Goal: Complete application form

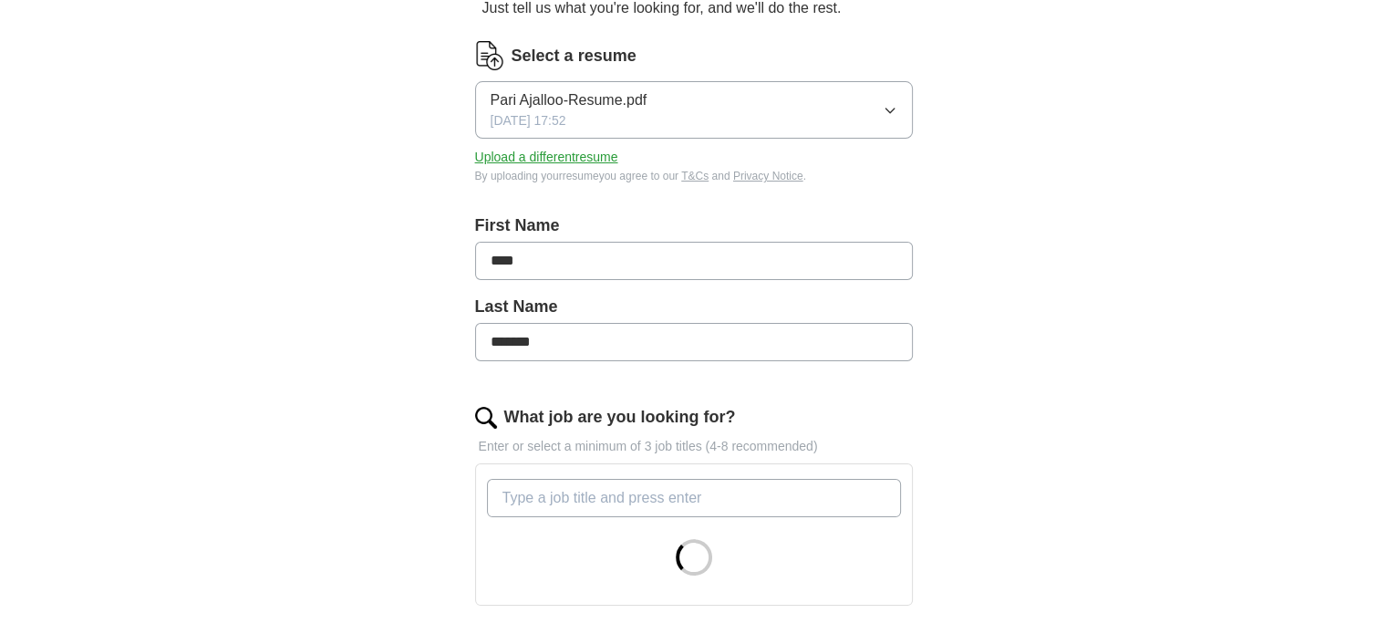
scroll to position [208, 0]
click at [716, 258] on input "****" at bounding box center [694, 261] width 438 height 38
type input "********"
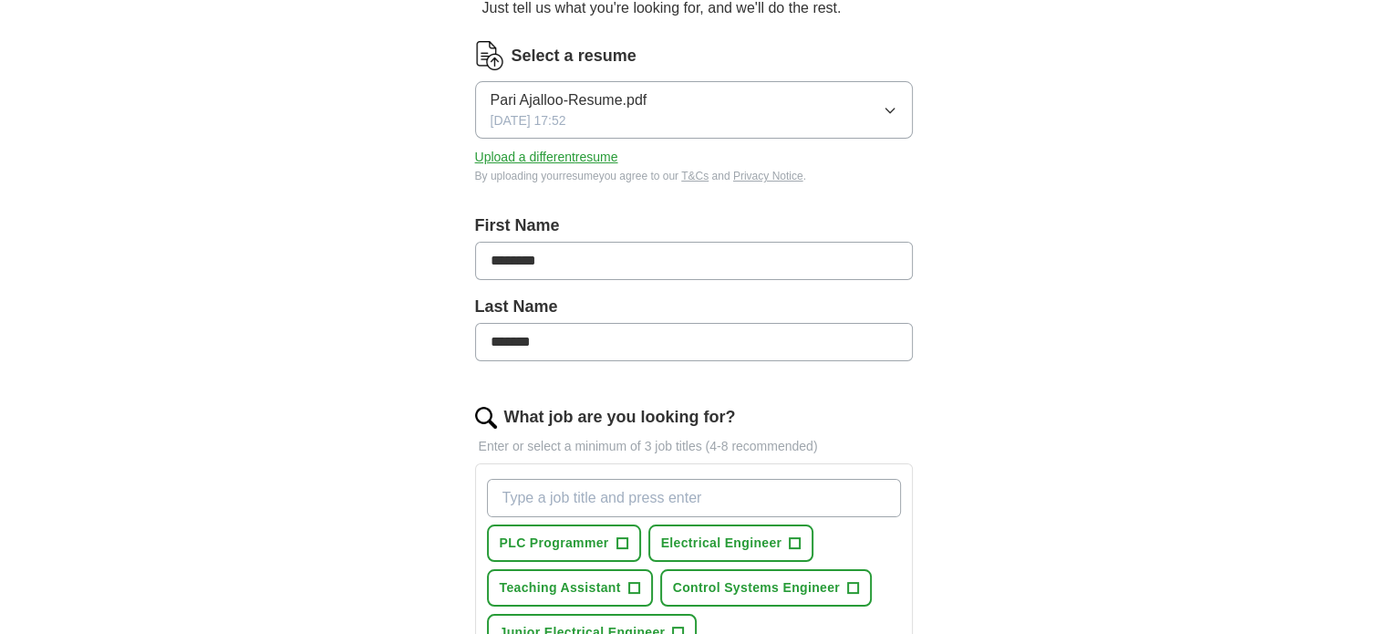
click at [597, 323] on input "*******" at bounding box center [694, 342] width 438 height 38
type input "**********"
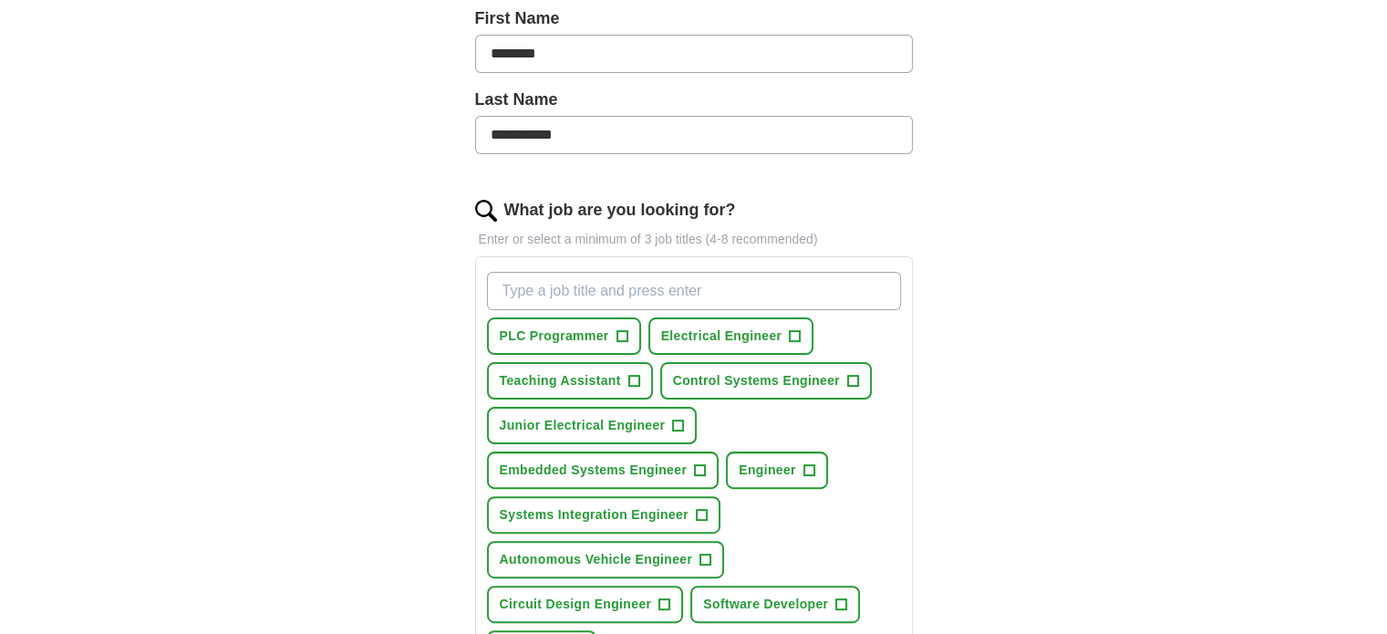
scroll to position [416, 0]
click at [581, 327] on span "PLC Programmer" at bounding box center [554, 335] width 109 height 19
click at [700, 326] on span "Electrical Engineer" at bounding box center [721, 335] width 121 height 19
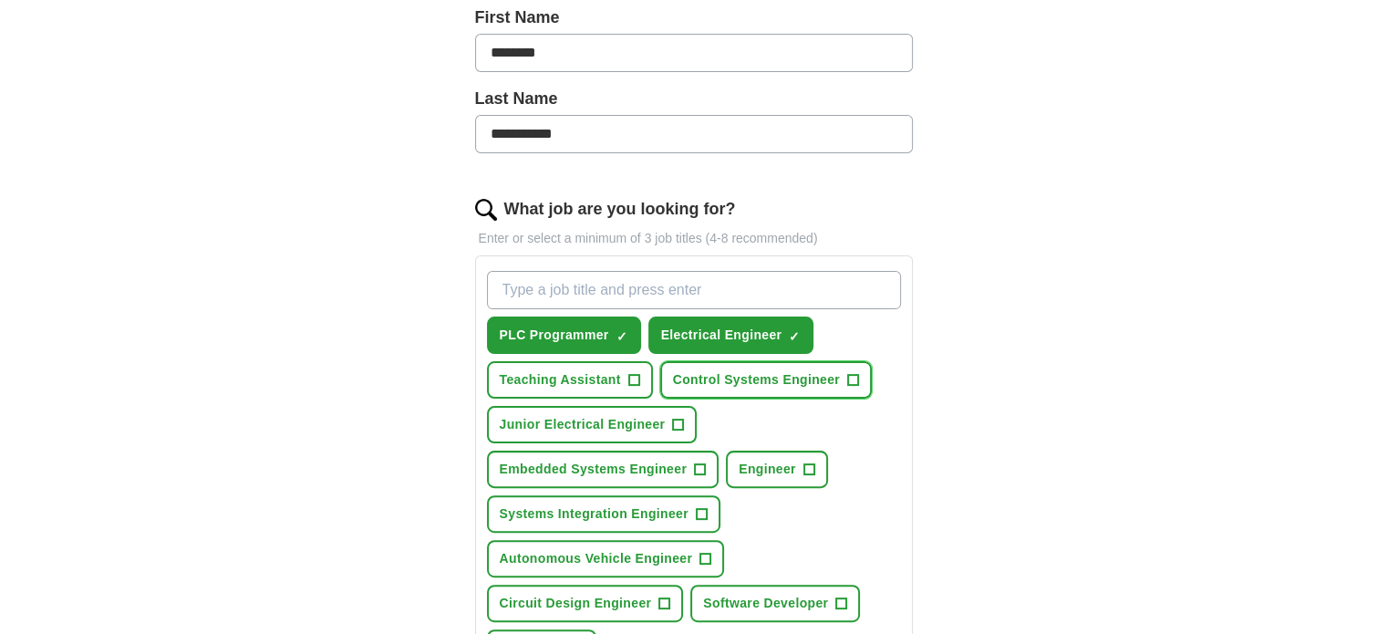
click at [719, 378] on span "Control Systems Engineer" at bounding box center [756, 379] width 167 height 19
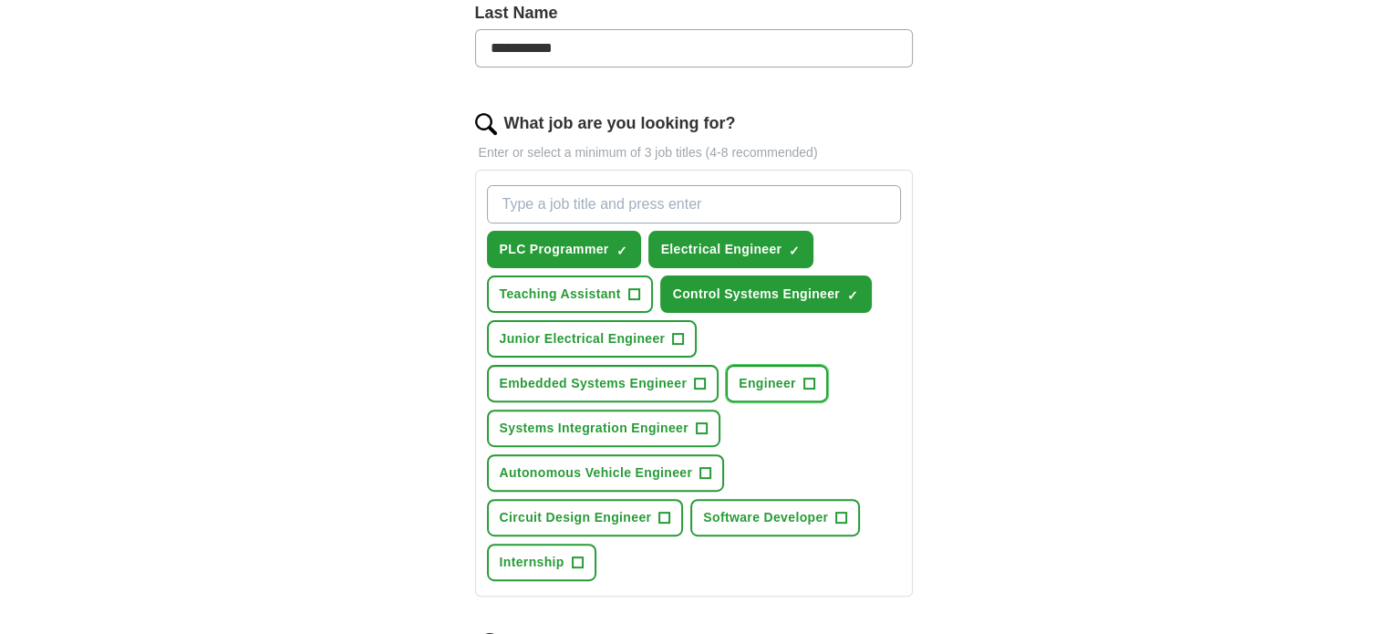
click at [740, 382] on span "Engineer" at bounding box center [767, 383] width 57 height 19
click at [629, 387] on span "Embedded Systems Engineer" at bounding box center [594, 383] width 188 height 19
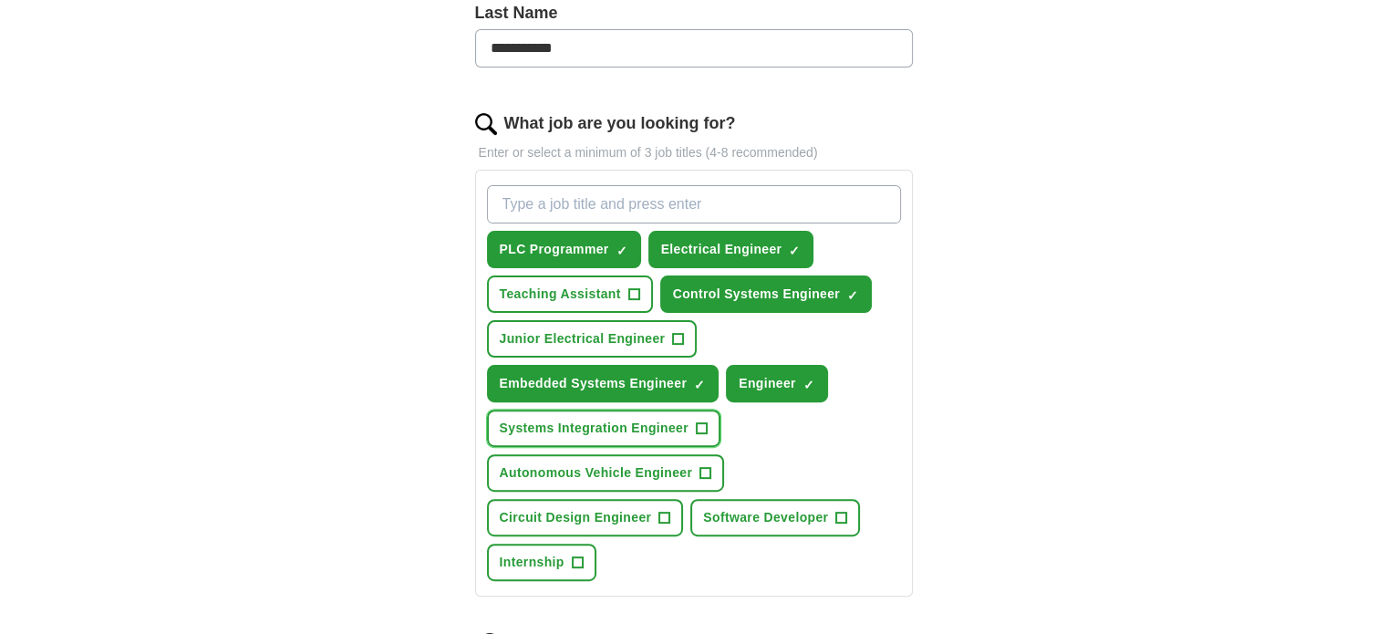
click at [609, 419] on span "Systems Integration Engineer" at bounding box center [594, 428] width 189 height 19
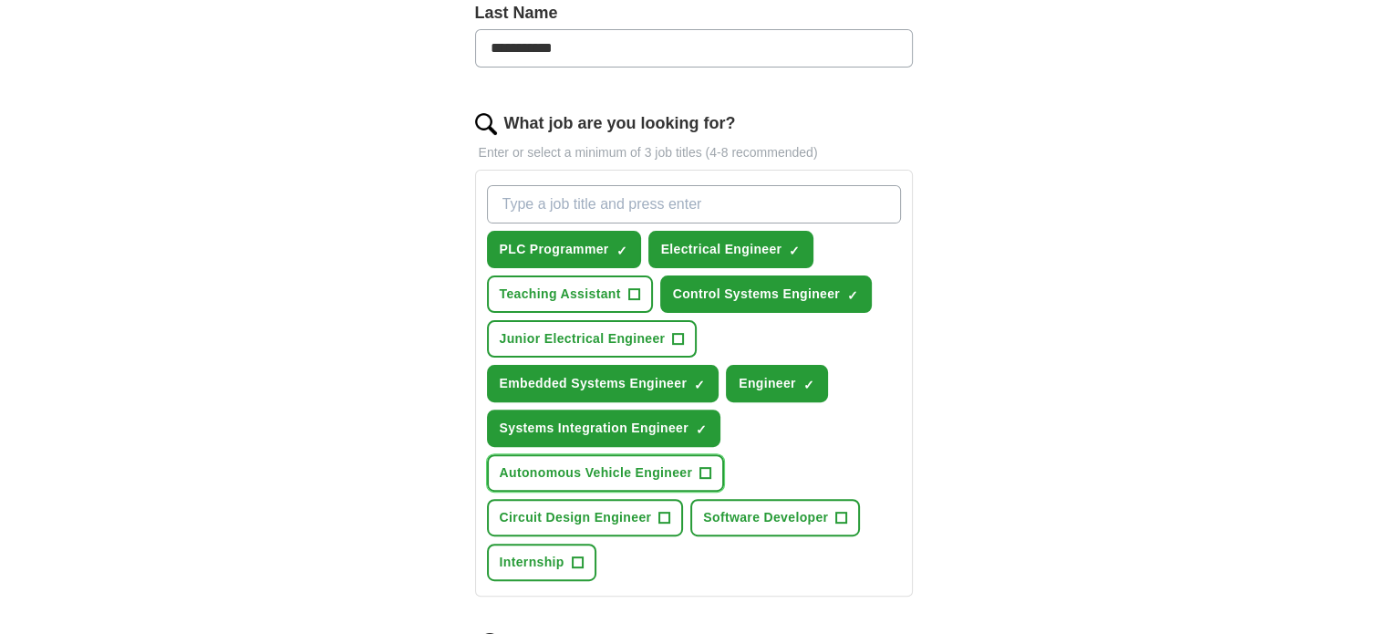
click at [565, 473] on span "Autonomous Vehicle Engineer" at bounding box center [596, 472] width 193 height 19
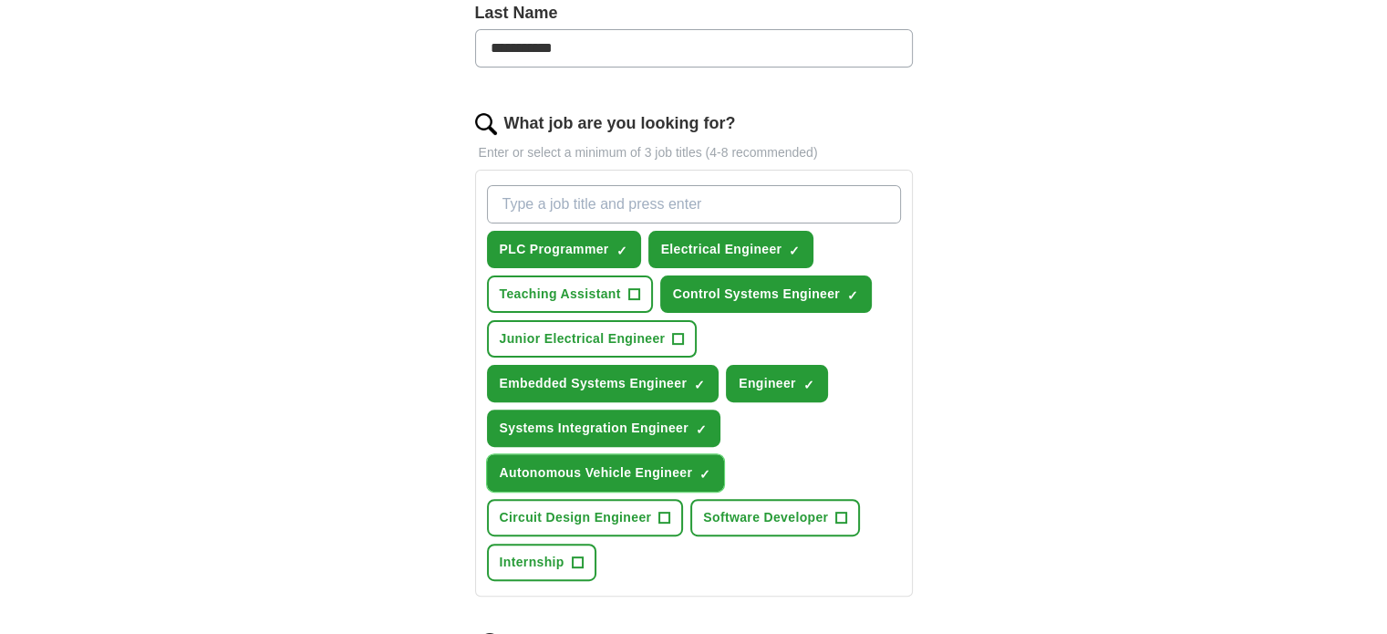
scroll to position [560, 0]
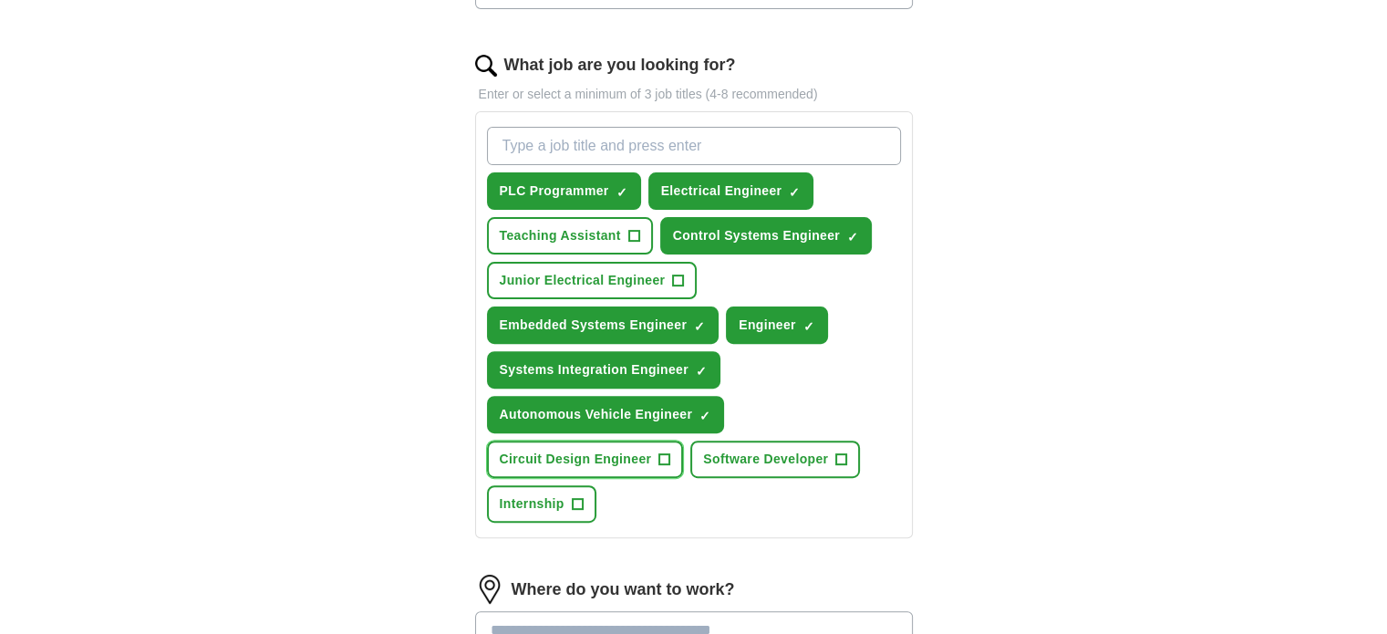
click at [572, 459] on span "Circuit Design Engineer" at bounding box center [576, 459] width 152 height 19
click at [505, 508] on button "Internship +" at bounding box center [541, 503] width 109 height 37
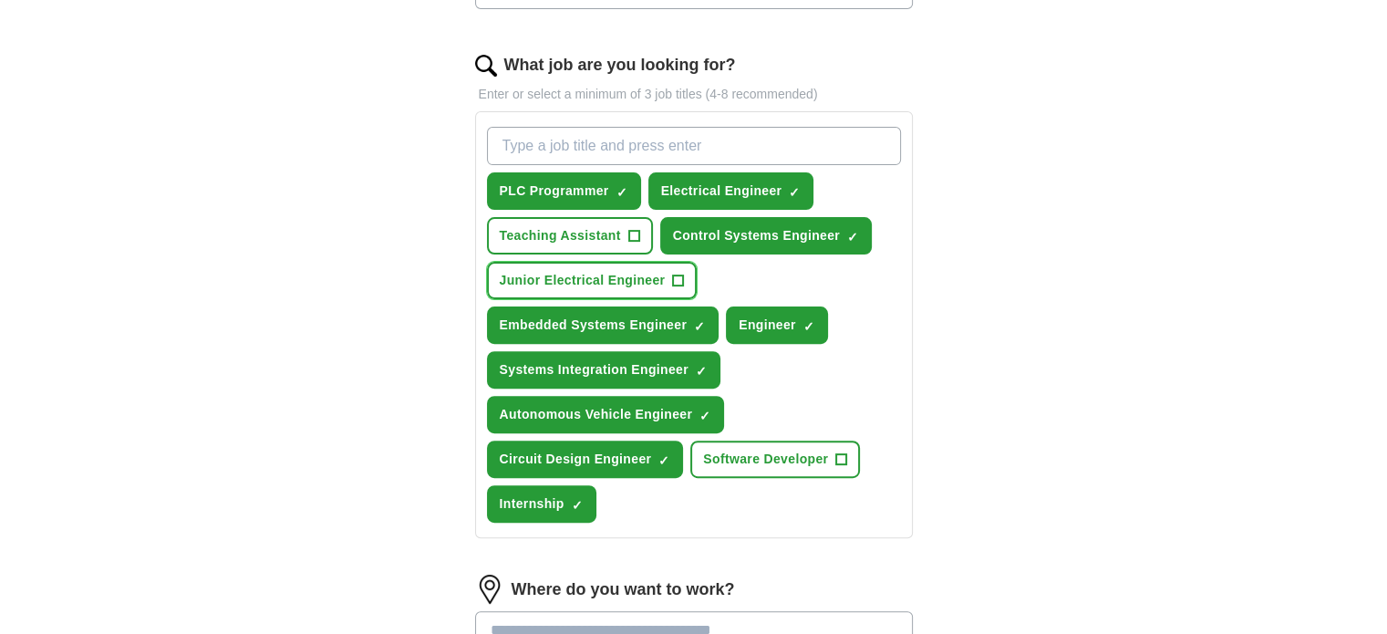
click at [598, 285] on span "Junior Electrical Engineer" at bounding box center [583, 280] width 166 height 19
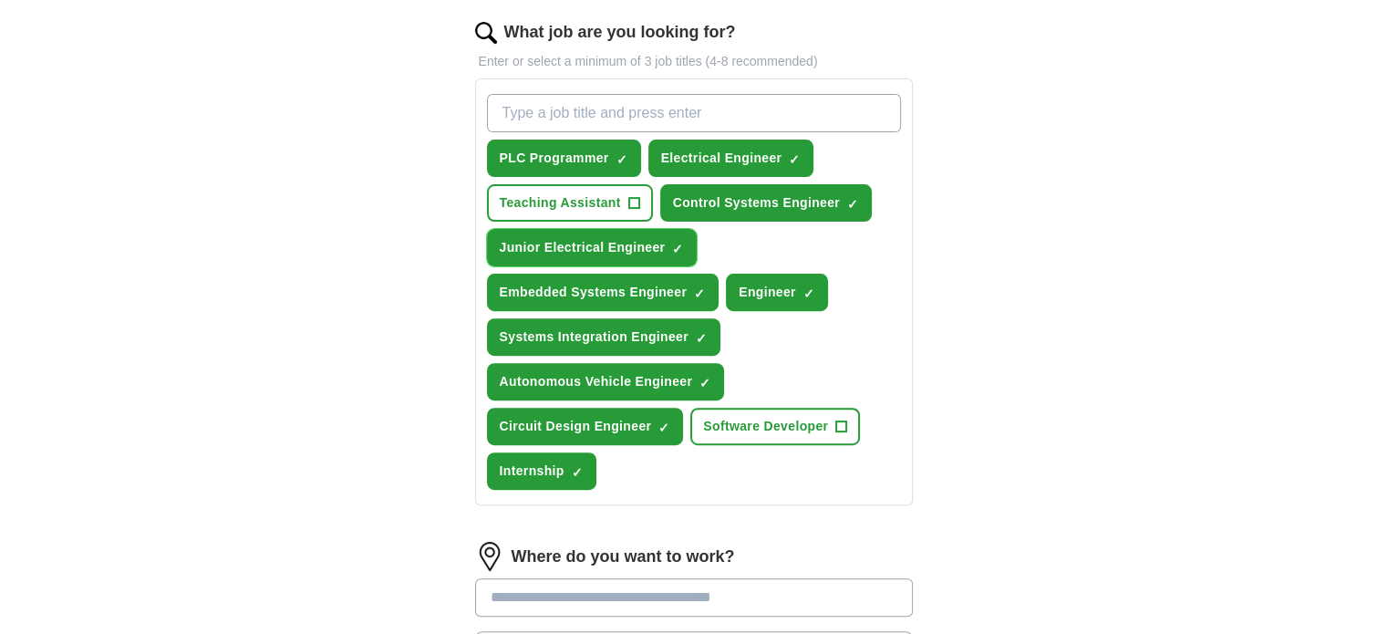
scroll to position [591, 0]
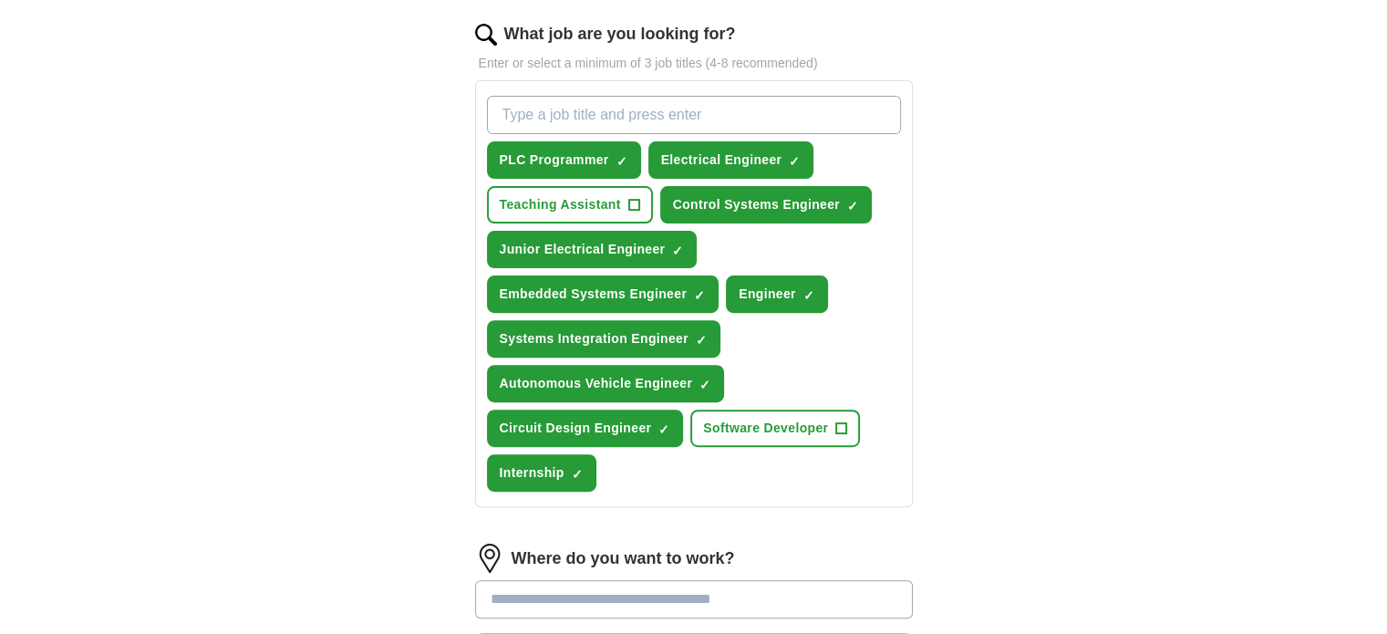
click at [697, 113] on input "What job are you looking for?" at bounding box center [694, 115] width 414 height 38
type input "power systems"
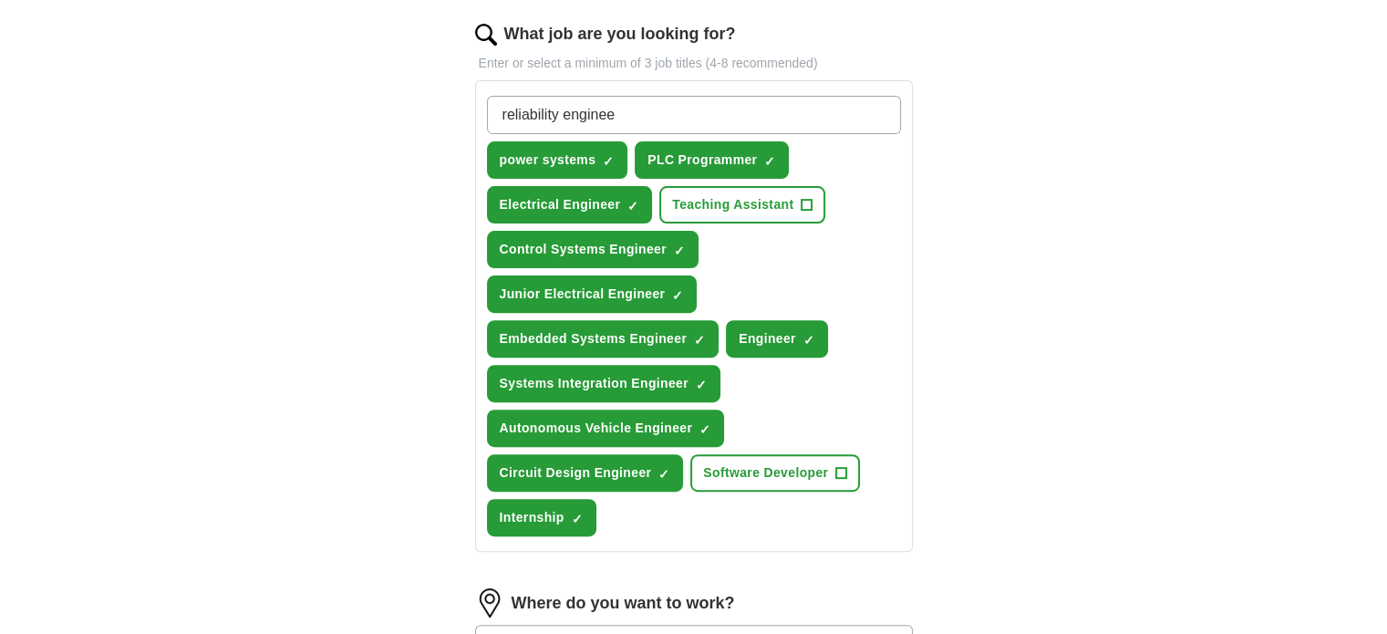
type input "reliability engineer"
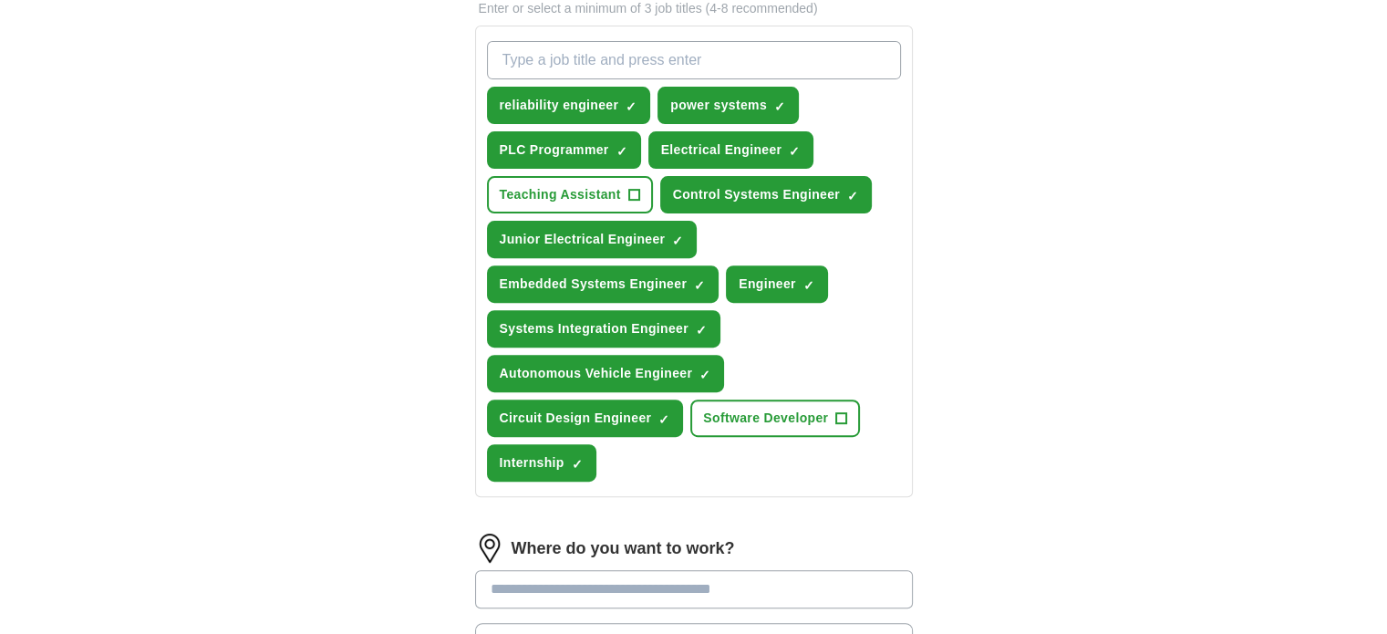
scroll to position [646, 0]
type input "PCB design"
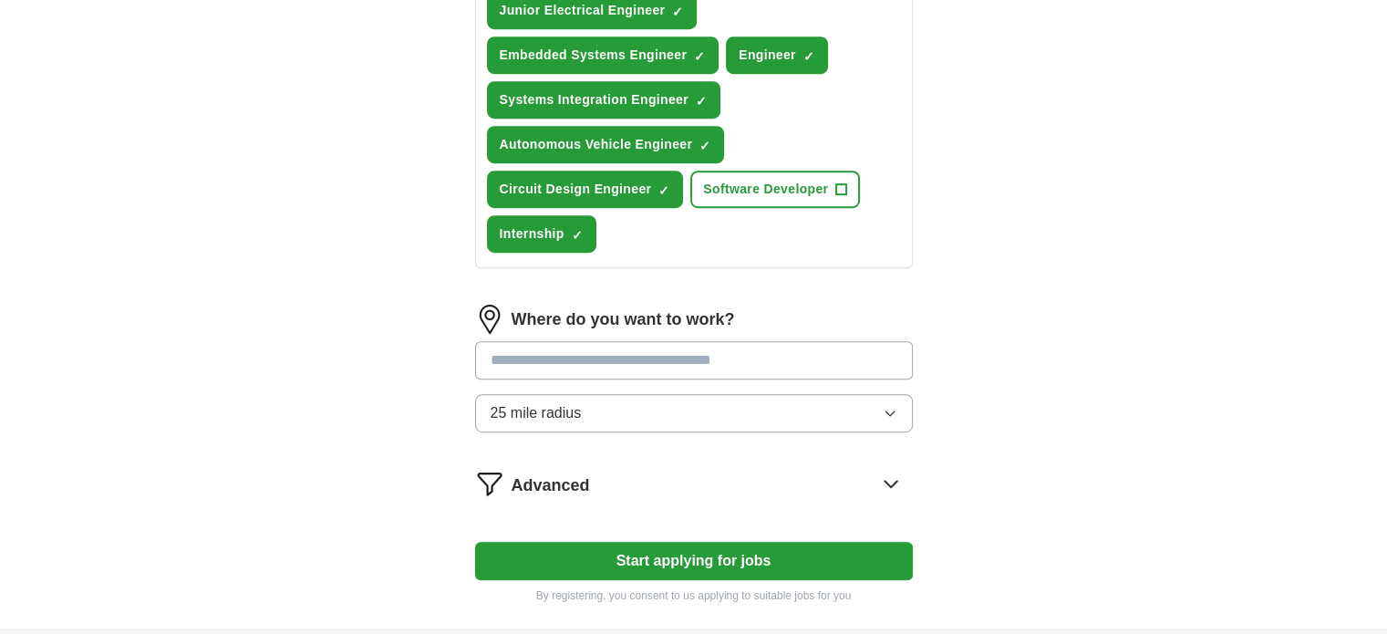
scroll to position [1030, 0]
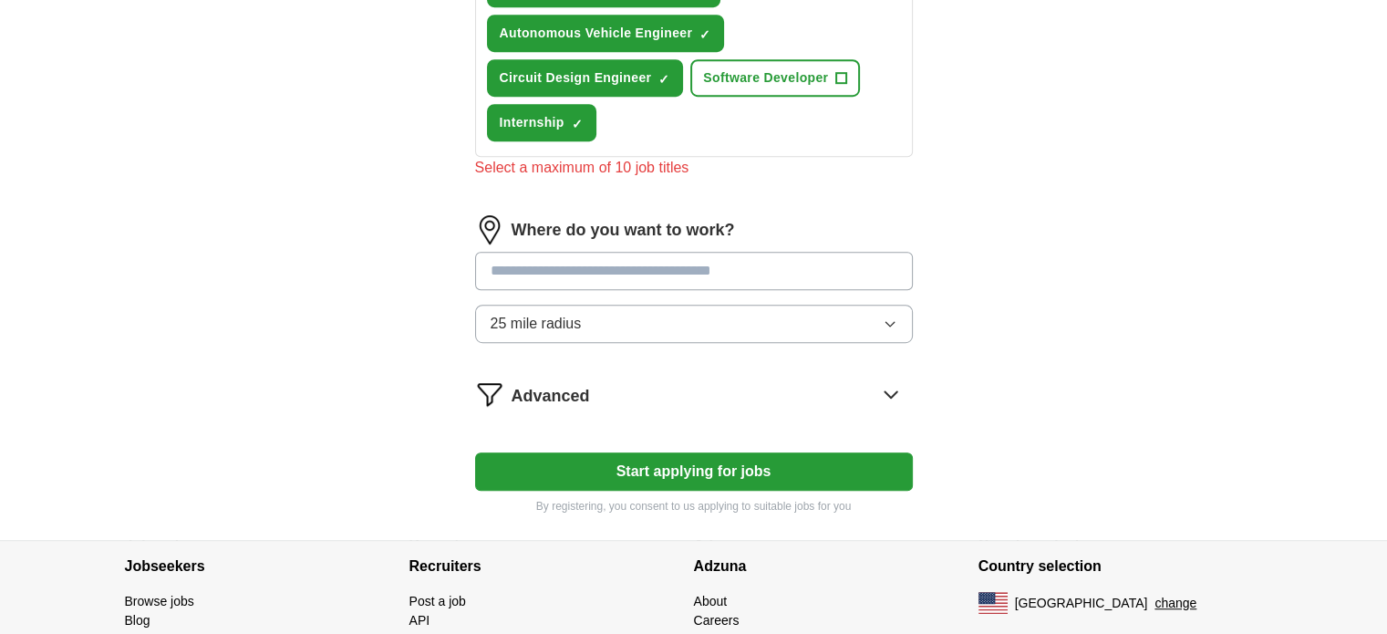
click at [629, 239] on div "Where do you want to work? 25 mile radius" at bounding box center [694, 286] width 438 height 142
click at [616, 254] on input at bounding box center [694, 271] width 438 height 38
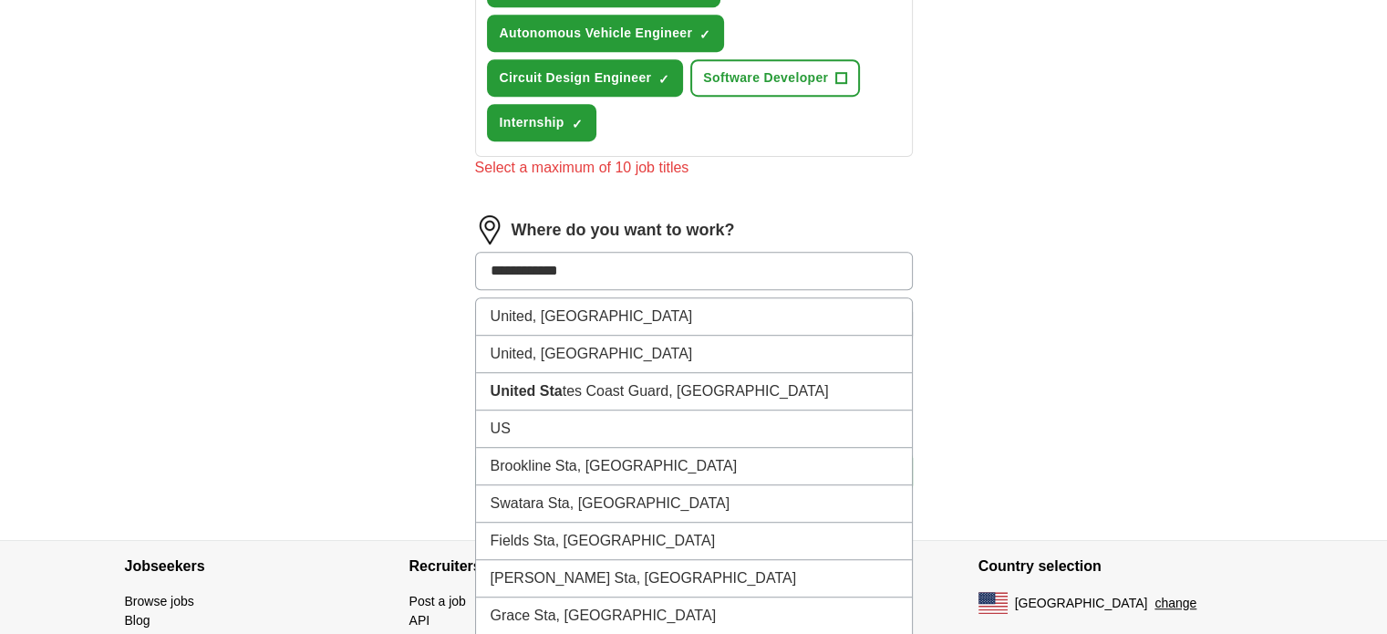
type input "**********"
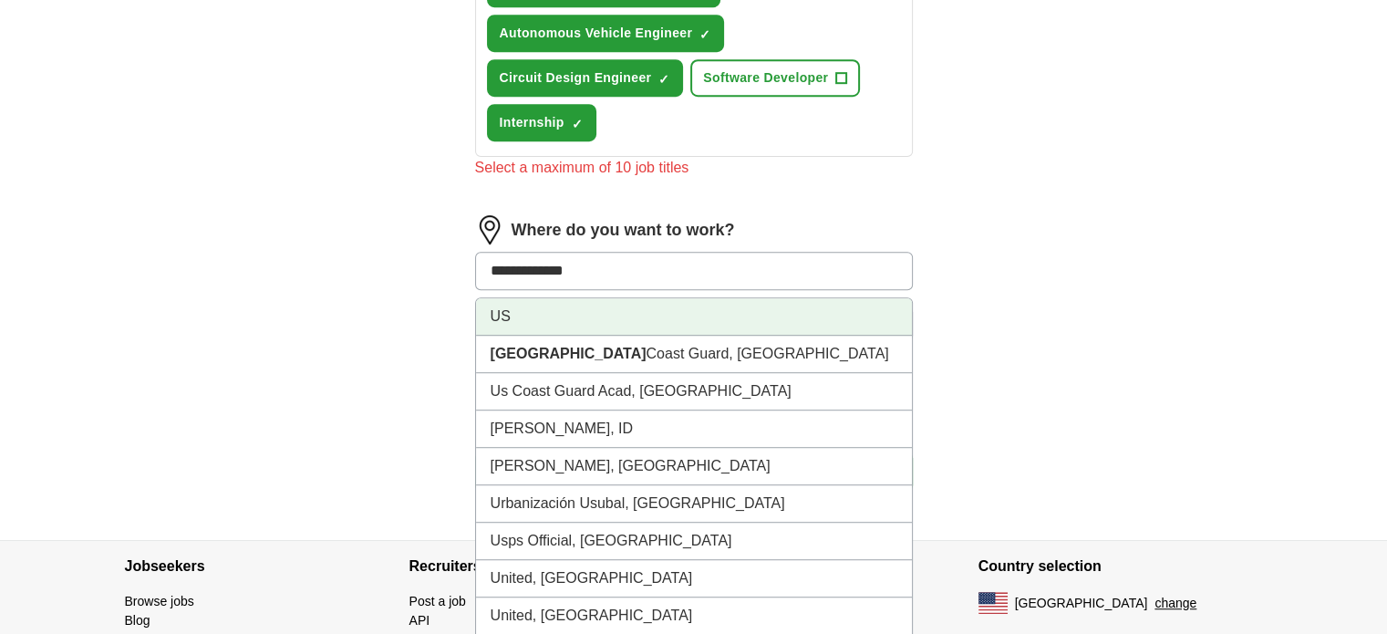
click at [563, 305] on li "US" at bounding box center [694, 316] width 436 height 37
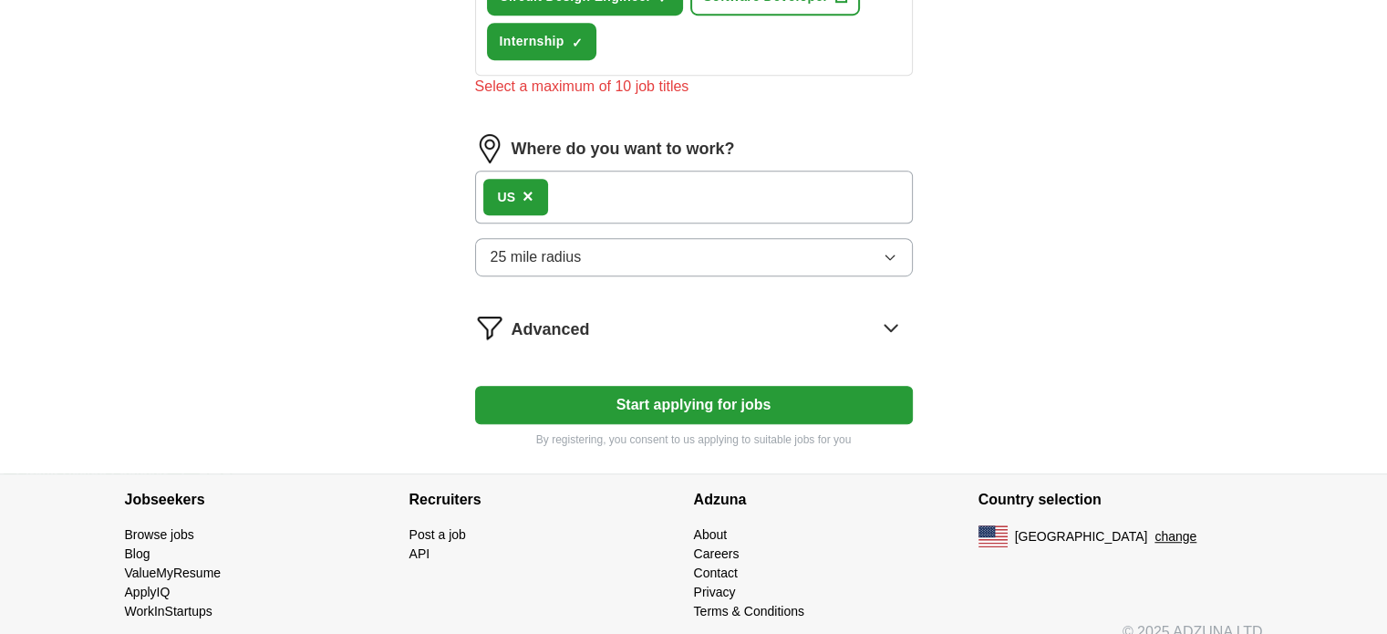
scroll to position [1113, 0]
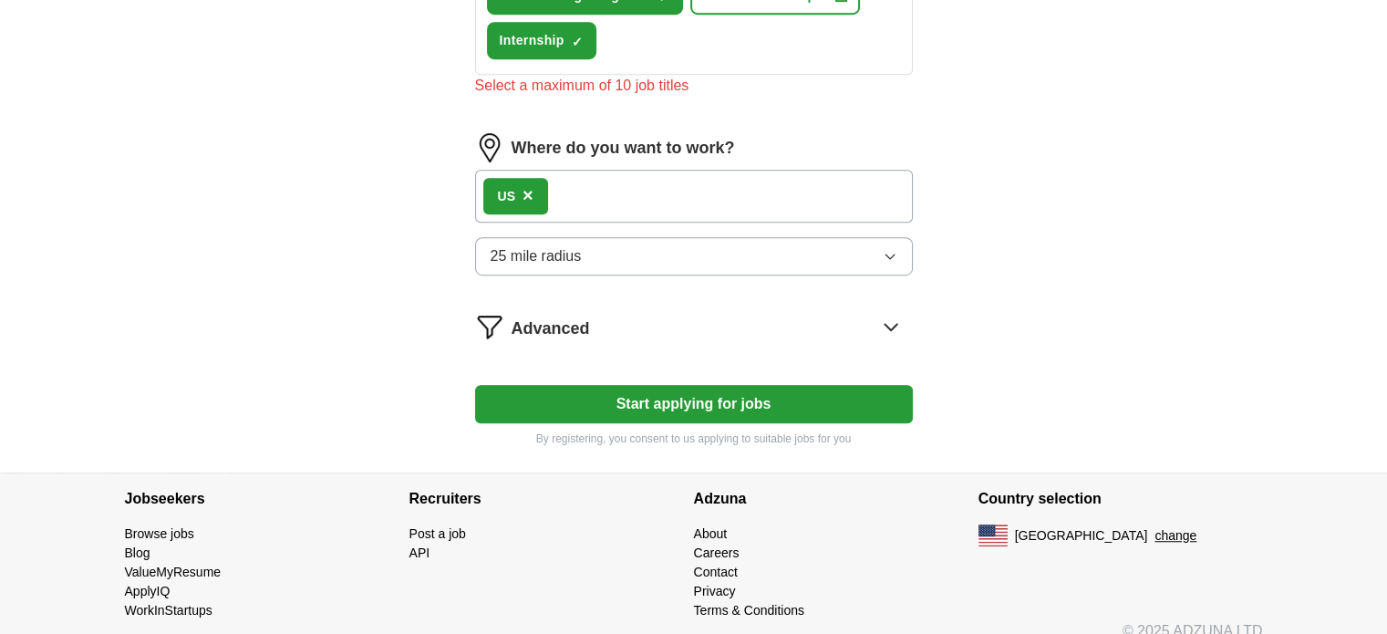
click at [718, 251] on button "25 mile radius" at bounding box center [694, 256] width 438 height 38
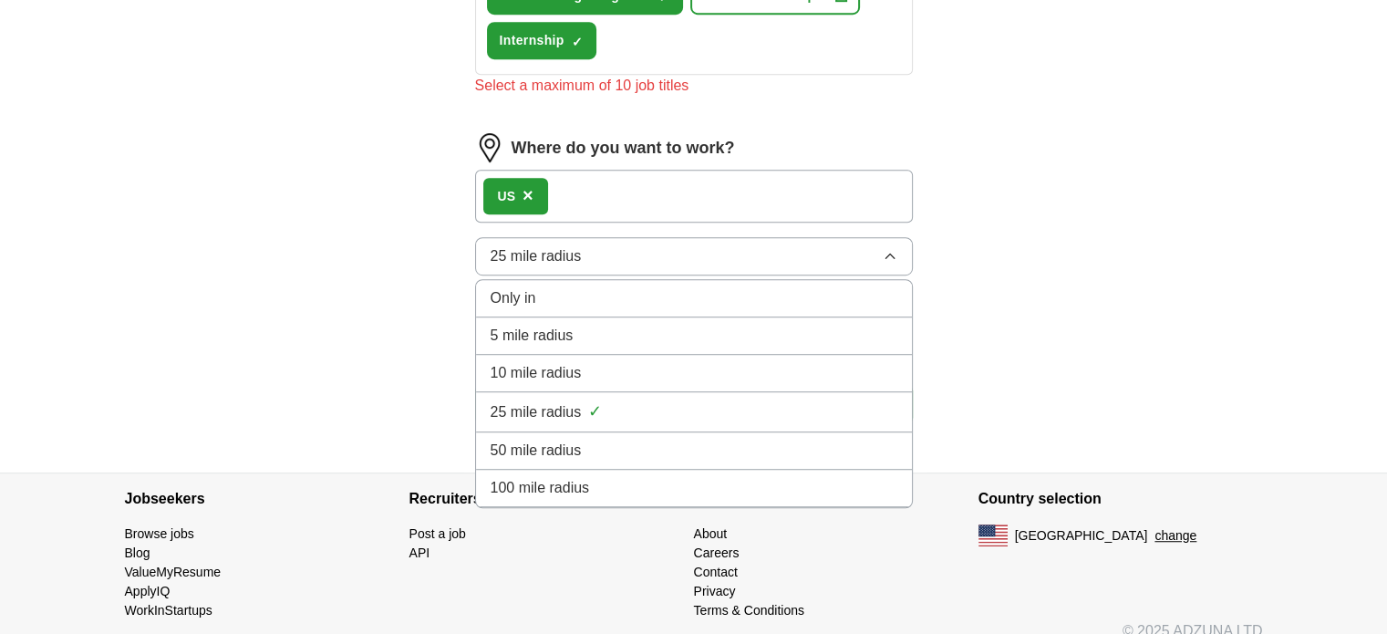
click at [635, 287] on div "Only in" at bounding box center [694, 298] width 407 height 22
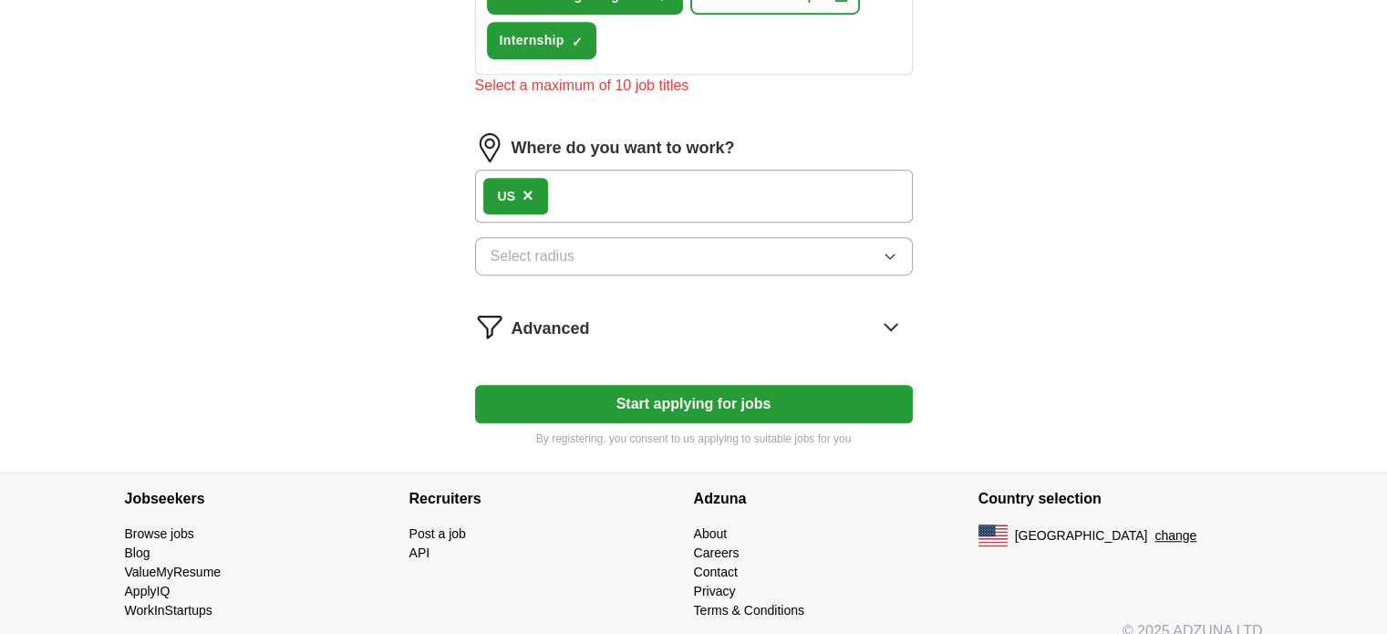
click at [576, 251] on button "Select radius" at bounding box center [694, 256] width 438 height 38
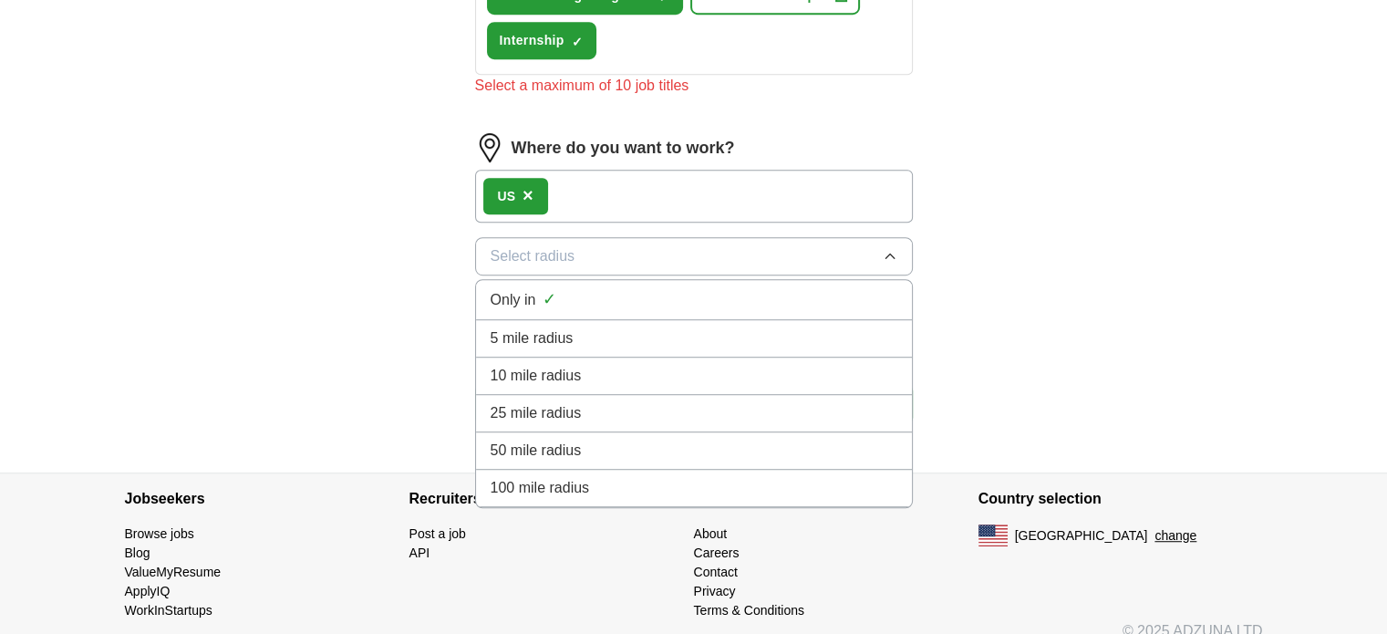
click at [527, 365] on span "10 mile radius" at bounding box center [536, 376] width 91 height 22
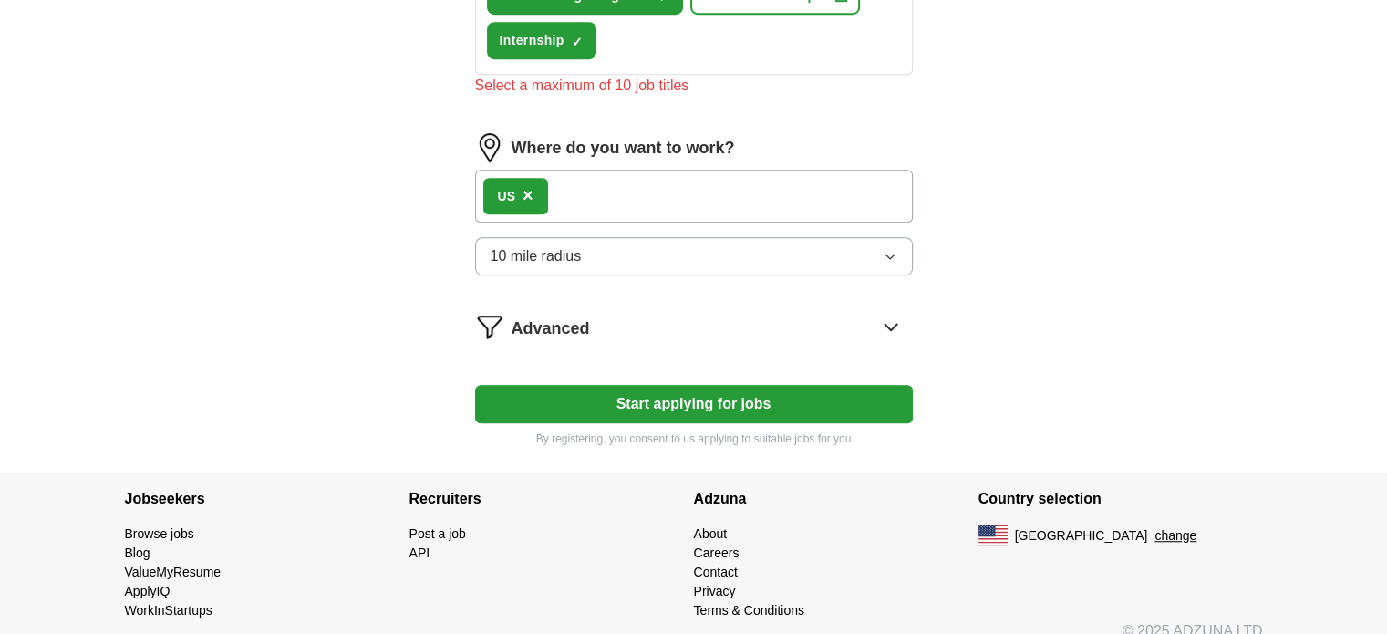
click at [612, 181] on div "US ×" at bounding box center [694, 196] width 438 height 53
click at [574, 182] on div "US ×" at bounding box center [694, 196] width 438 height 53
click at [543, 184] on div "US ×" at bounding box center [515, 196] width 65 height 36
click at [688, 393] on button "Start applying for jobs" at bounding box center [694, 404] width 438 height 38
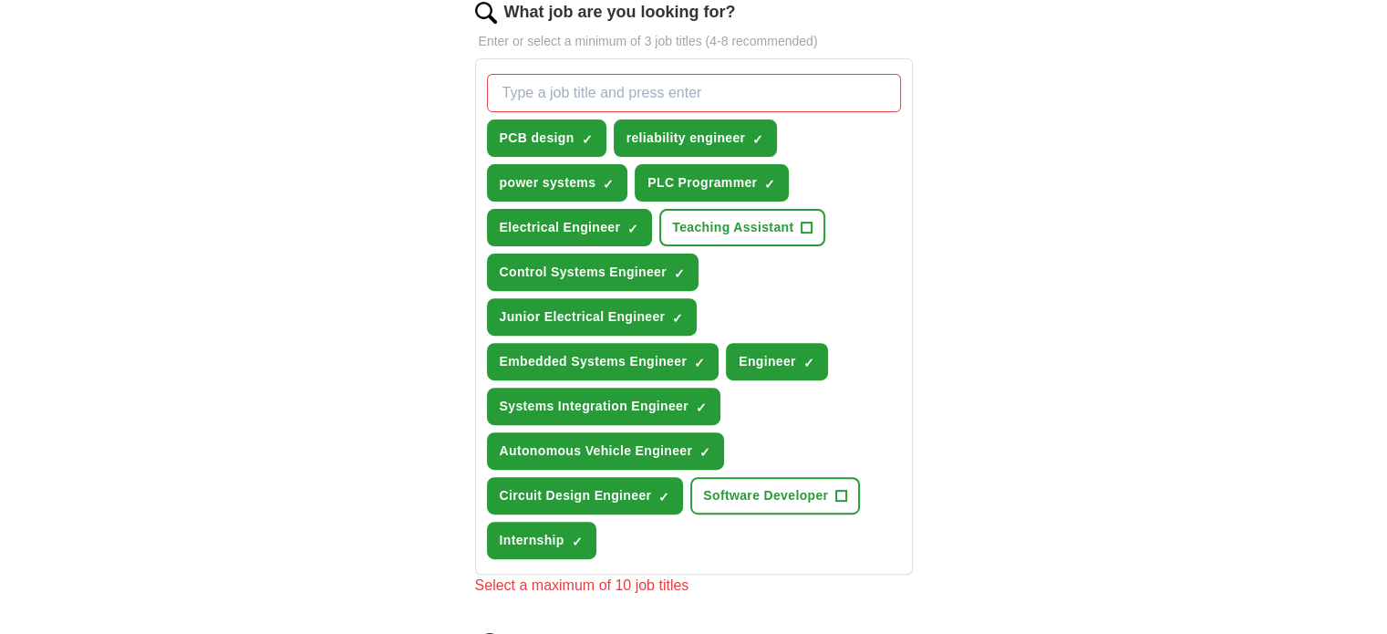
scroll to position [616, 0]
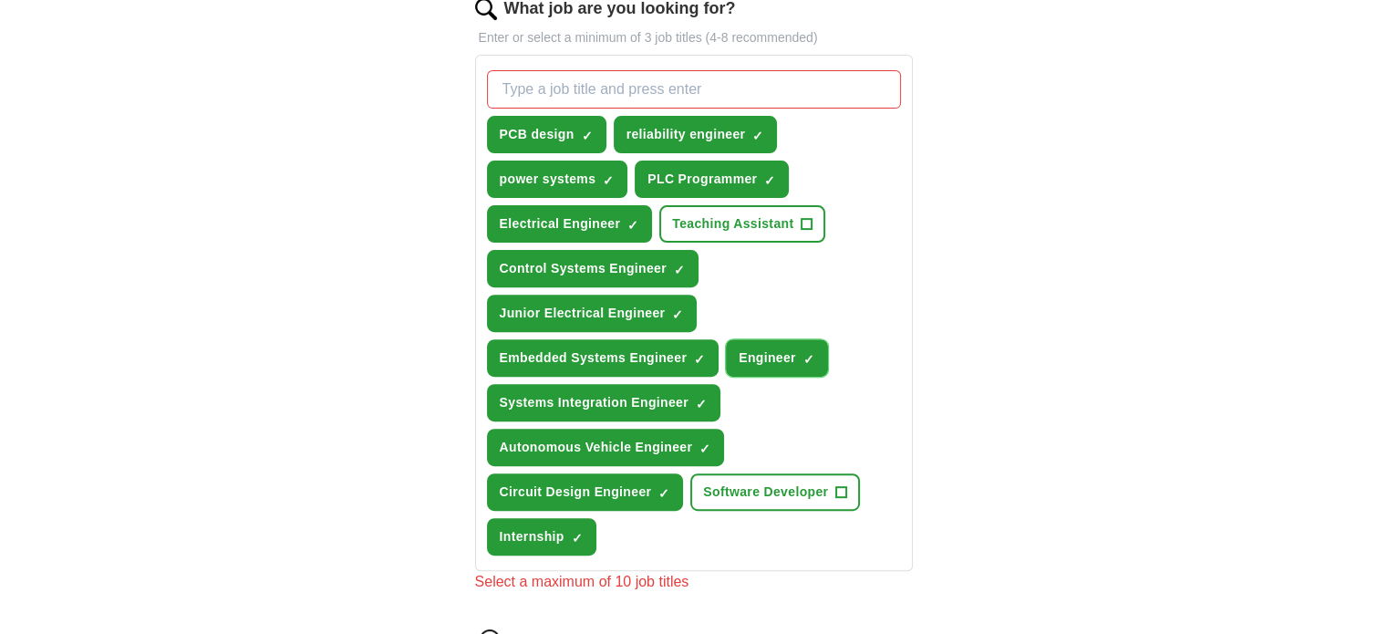
click at [0, 0] on span "×" at bounding box center [0, 0] width 0 height 0
click at [814, 316] on div "PCB design ✓ × reliability engineer ✓ × power systems ✓ × PLC Programmer ✓ × El…" at bounding box center [693, 313] width 421 height 500
click at [0, 0] on span "×" at bounding box center [0, 0] width 0 height 0
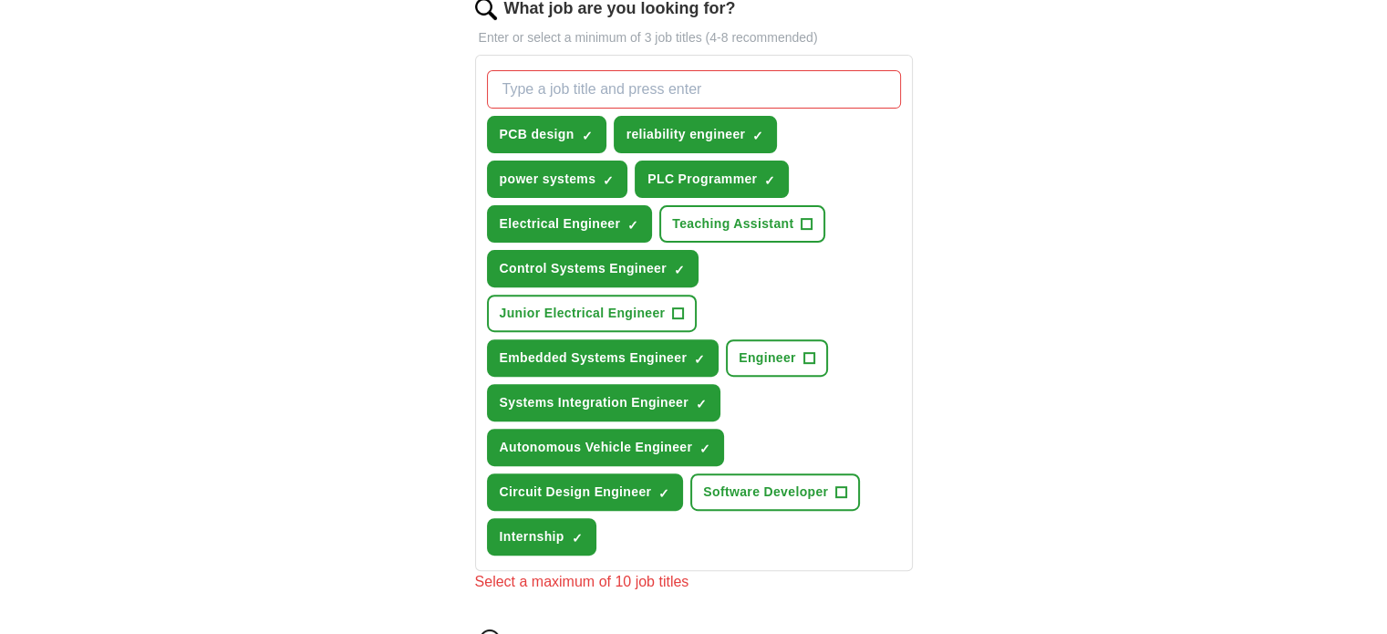
click at [367, 316] on div "**********" at bounding box center [693, 244] width 1167 height 1611
click at [750, 124] on button "reliability engineer ✓ ×" at bounding box center [696, 134] width 164 height 37
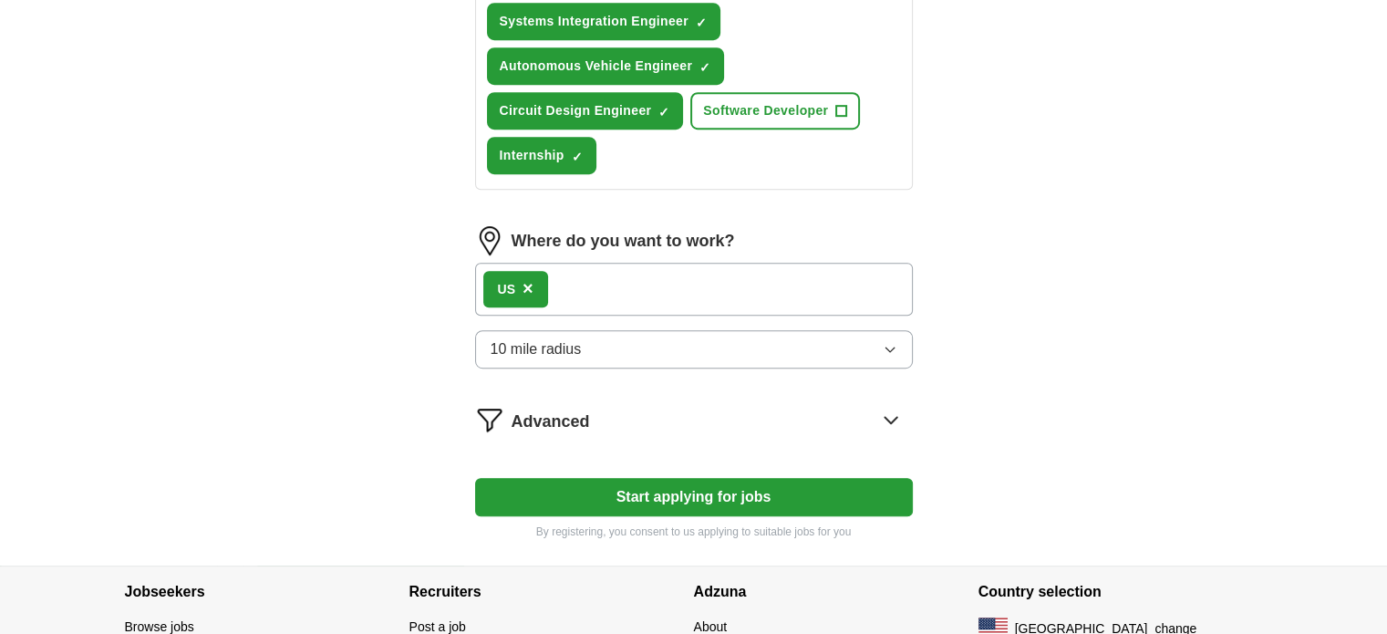
scroll to position [1102, 0]
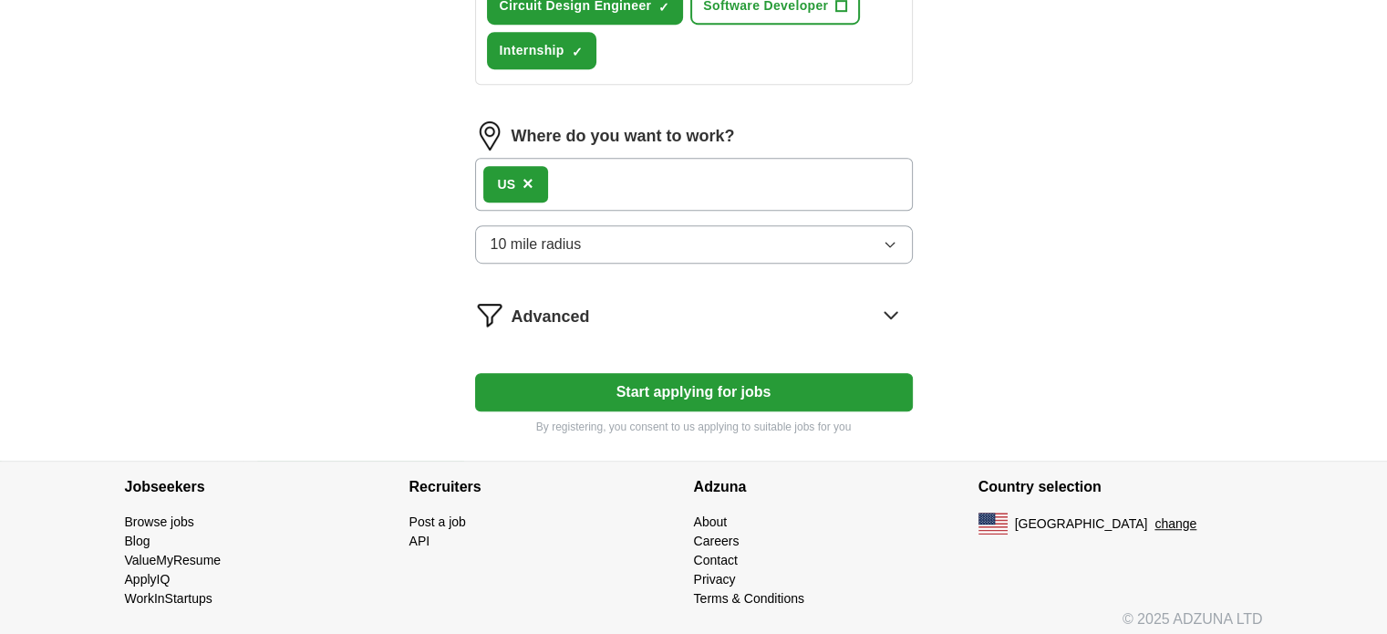
click at [674, 384] on button "Start applying for jobs" at bounding box center [694, 392] width 438 height 38
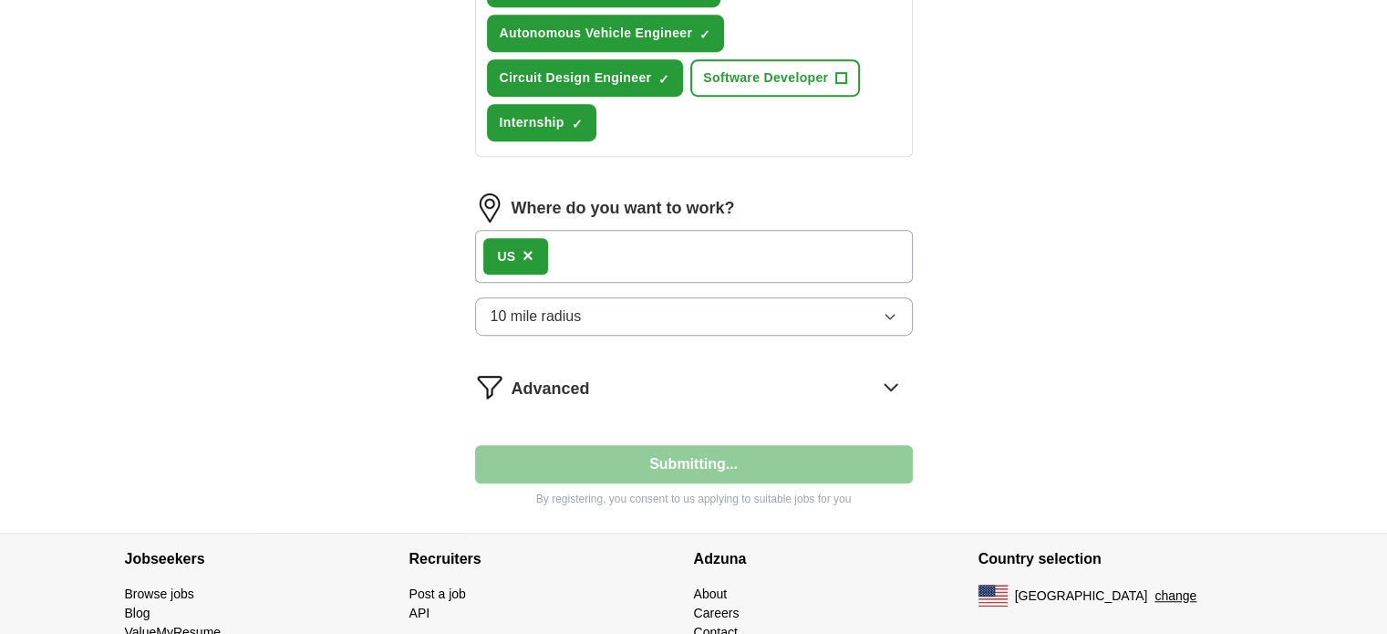
select select "**"
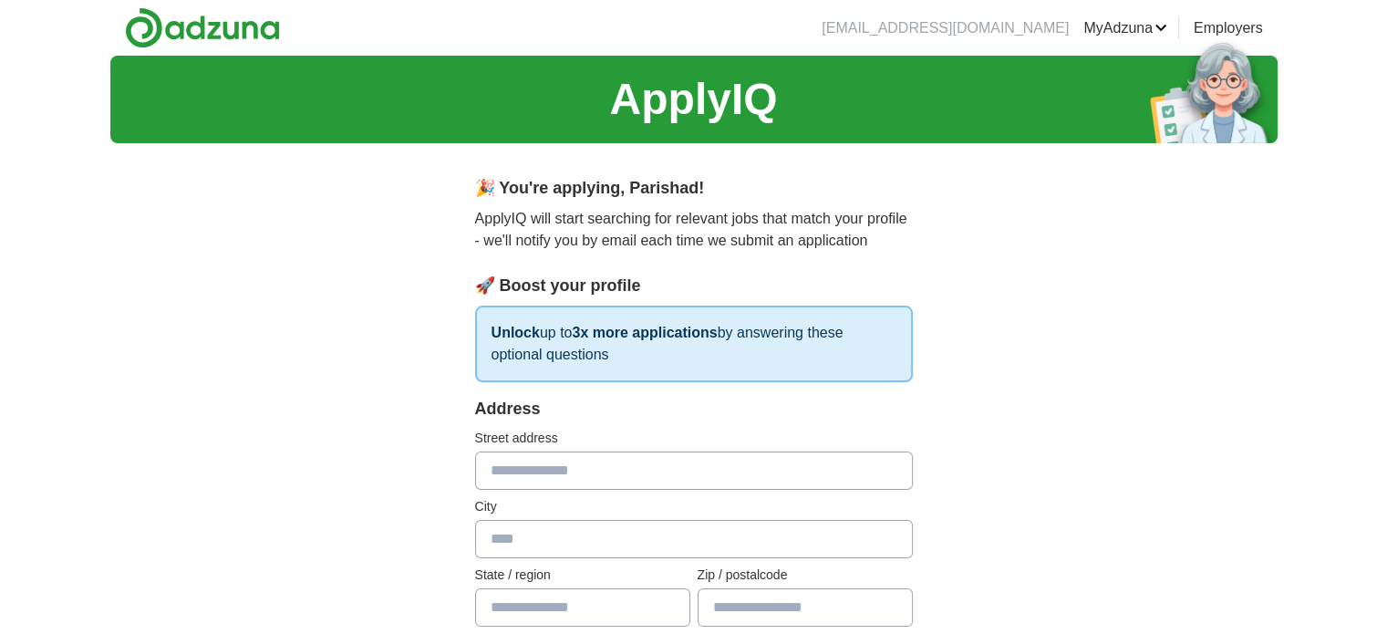
scroll to position [201, 0]
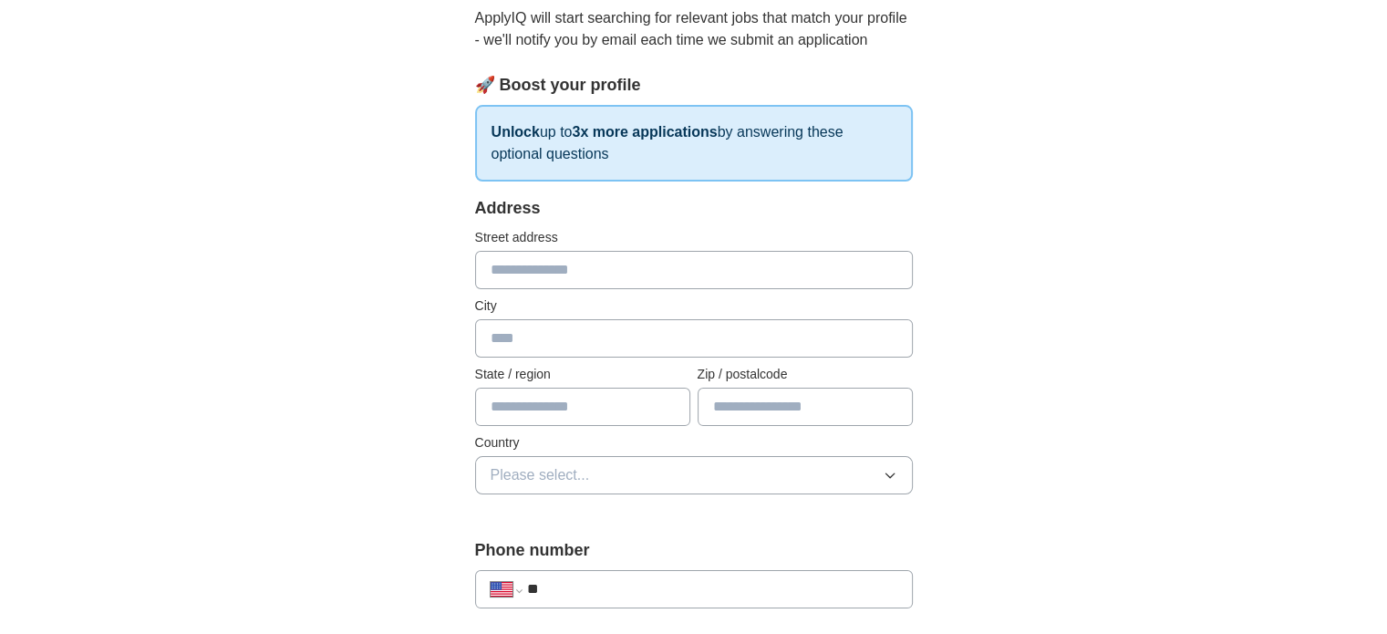
click at [618, 256] on input "text" at bounding box center [694, 270] width 438 height 38
type input "**********"
type input "*****"
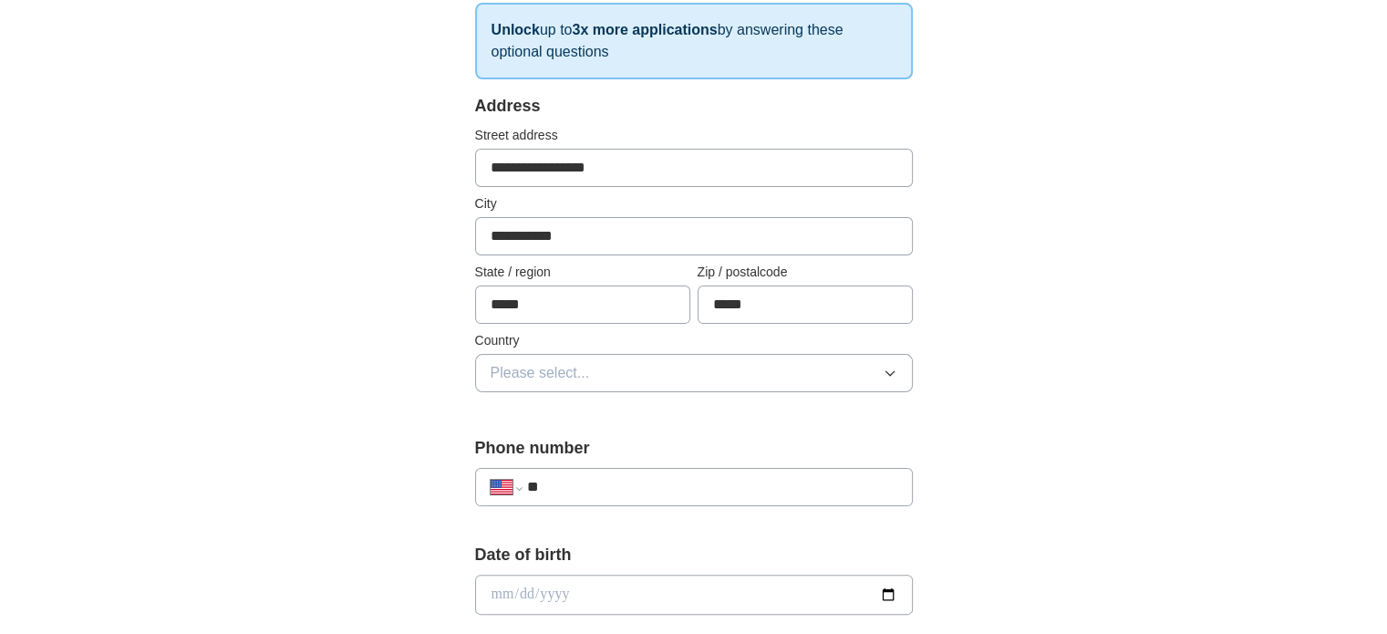
click at [515, 378] on span "Please select..." at bounding box center [540, 373] width 99 height 22
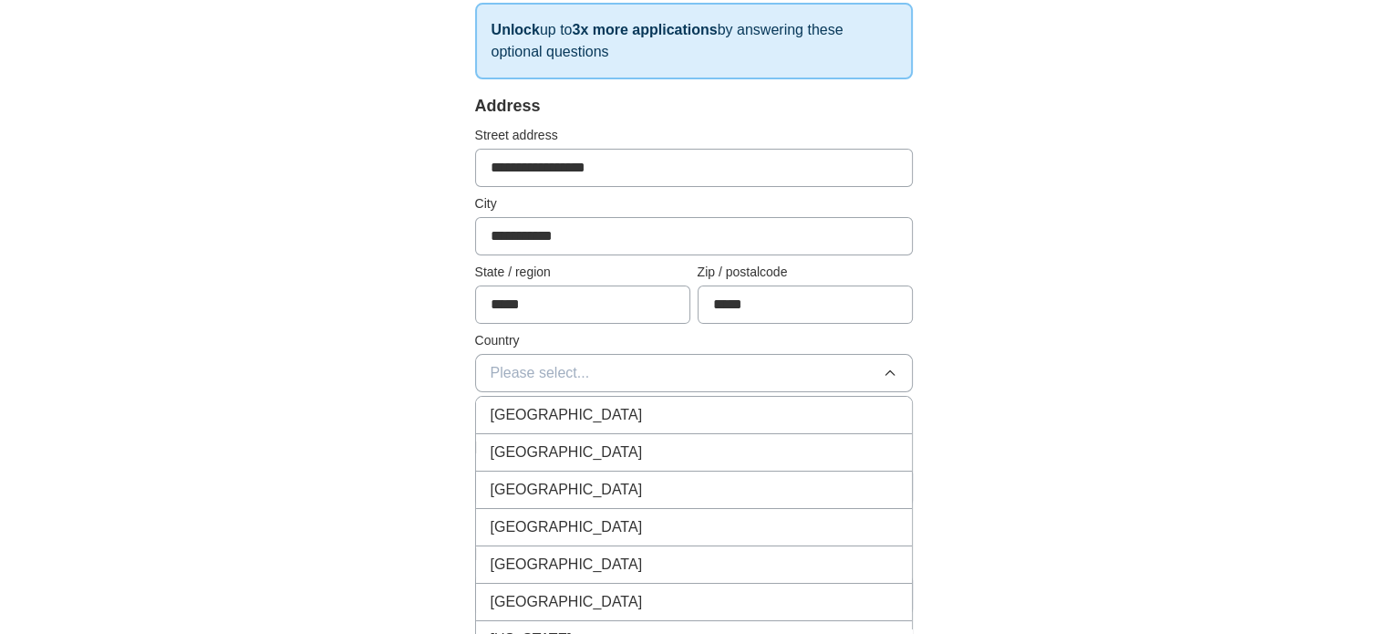
click at [535, 441] on span "United States" at bounding box center [567, 452] width 152 height 22
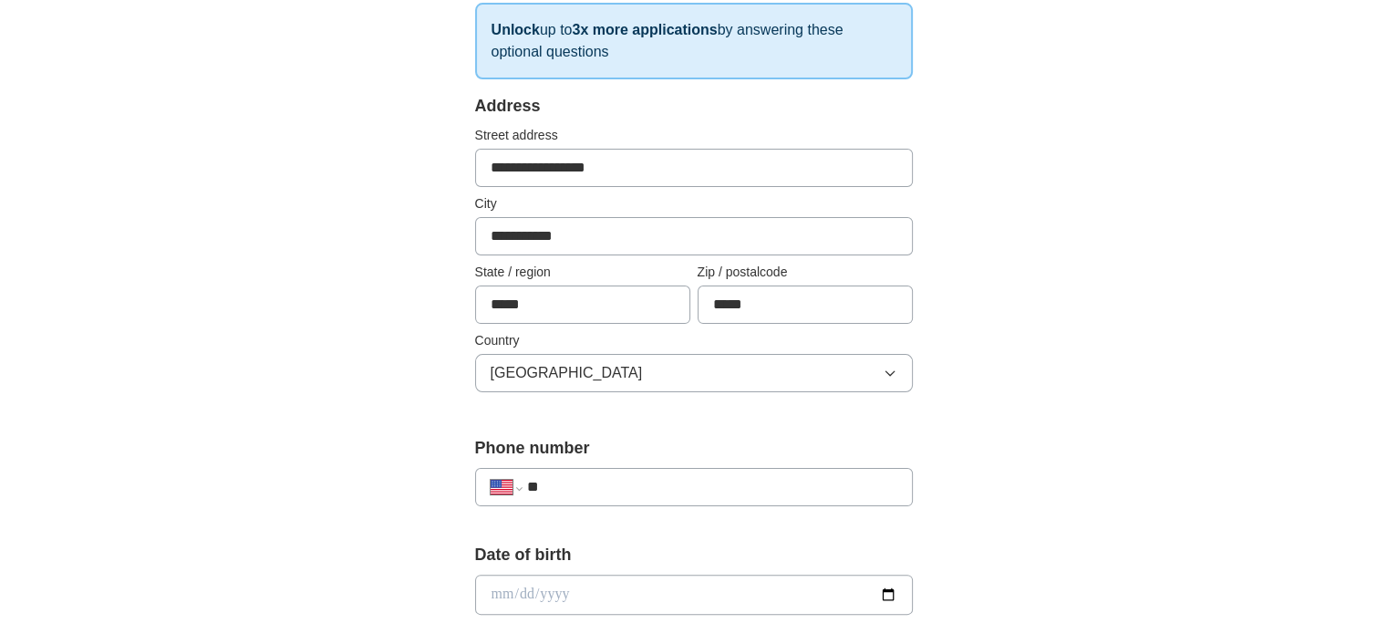
click at [299, 357] on div "**********" at bounding box center [693, 583] width 1167 height 1661
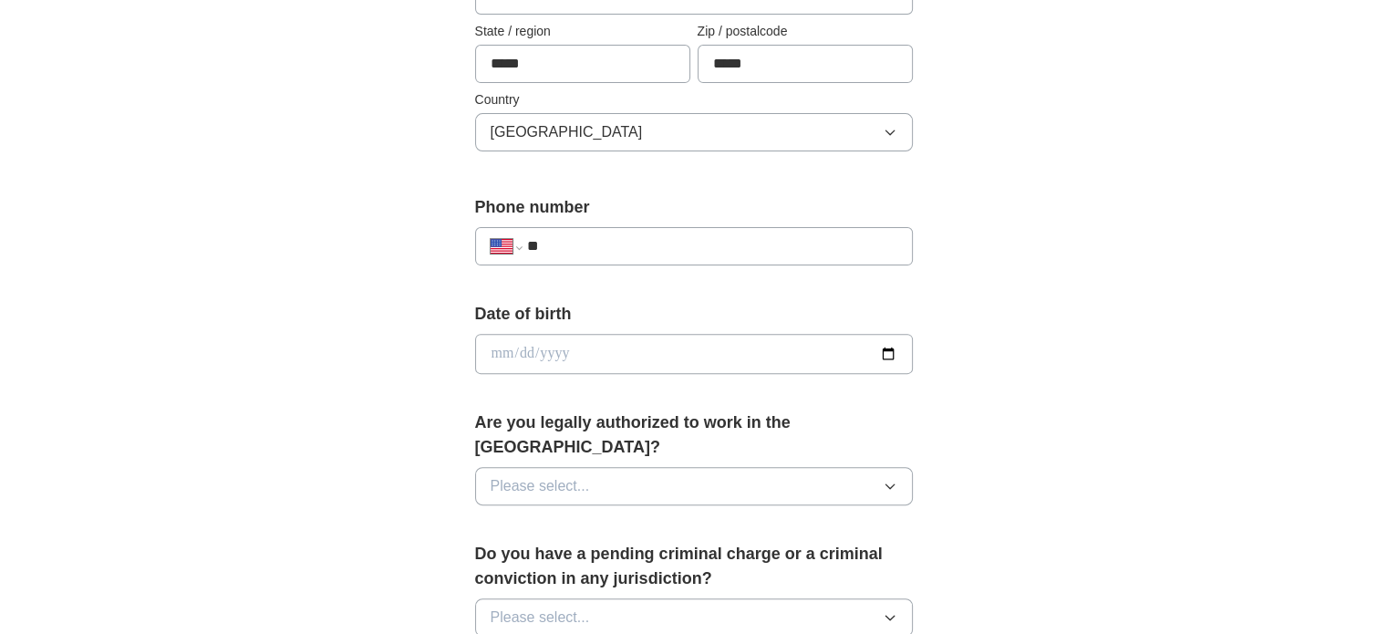
scroll to position [543, 0]
click at [653, 246] on input "**" at bounding box center [711, 246] width 370 height 22
type input "**********"
click at [453, 277] on div "**********" at bounding box center [694, 393] width 584 height 1558
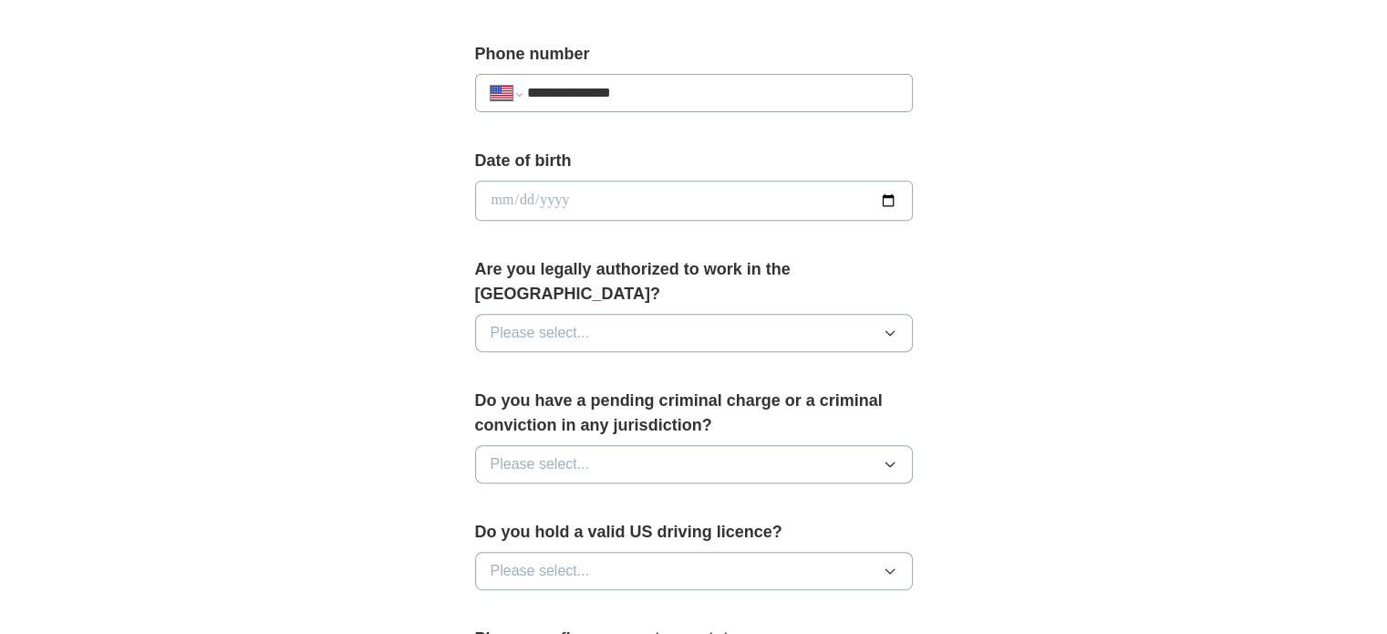
scroll to position [699, 0]
click at [885, 199] on input "date" at bounding box center [694, 199] width 438 height 40
click at [563, 196] on input "date" at bounding box center [694, 199] width 438 height 40
click at [528, 193] on input "date" at bounding box center [694, 199] width 438 height 40
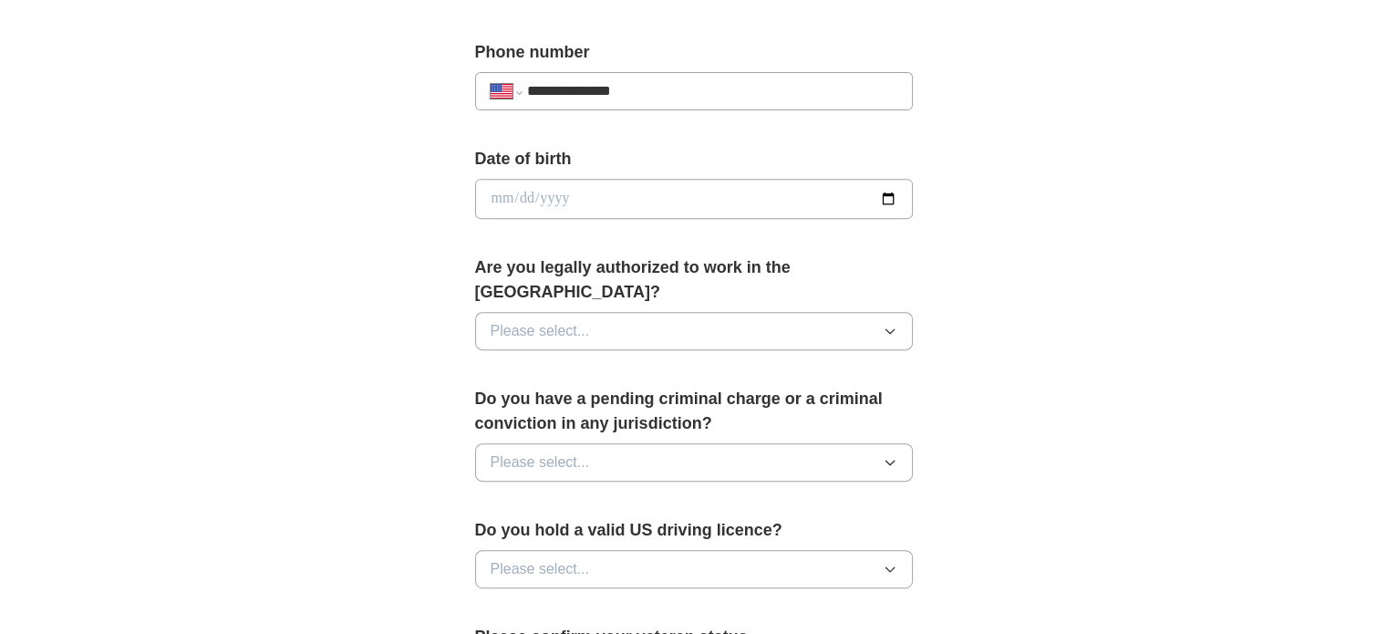
click at [528, 193] on input "date" at bounding box center [694, 199] width 438 height 40
click at [496, 194] on input "date" at bounding box center [694, 199] width 438 height 40
type input "**********"
click at [398, 207] on div "**********" at bounding box center [693, 187] width 1167 height 1661
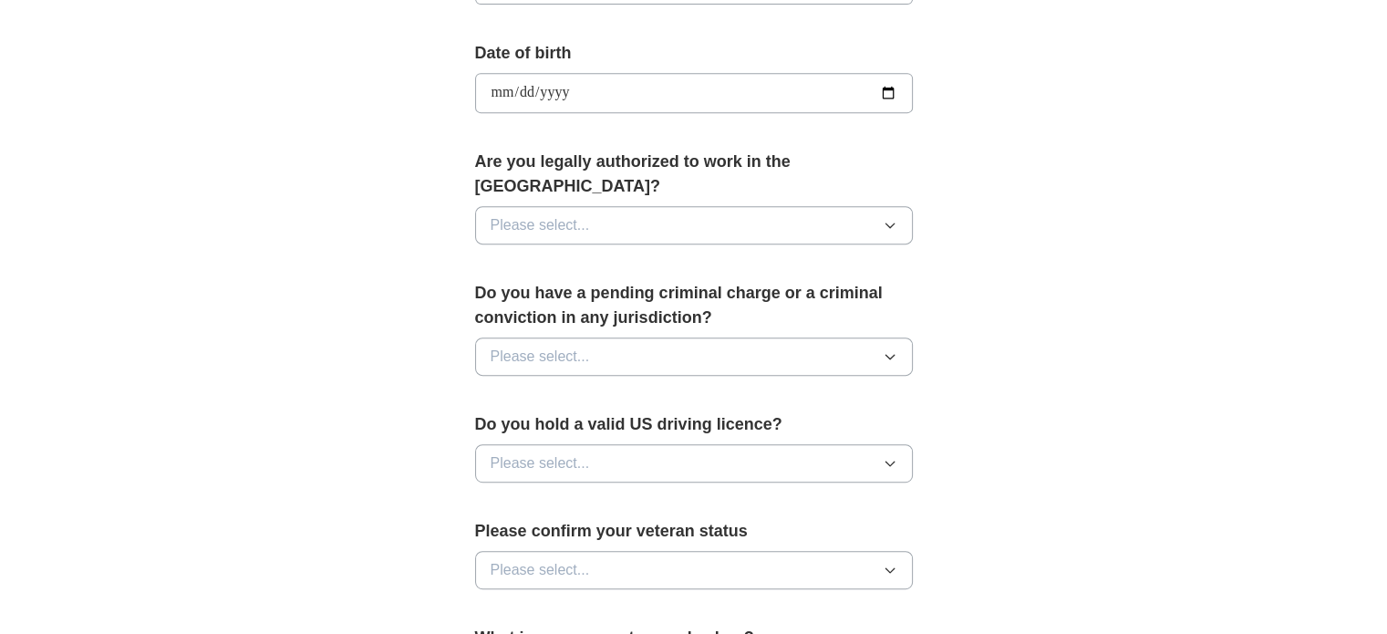
scroll to position [812, 0]
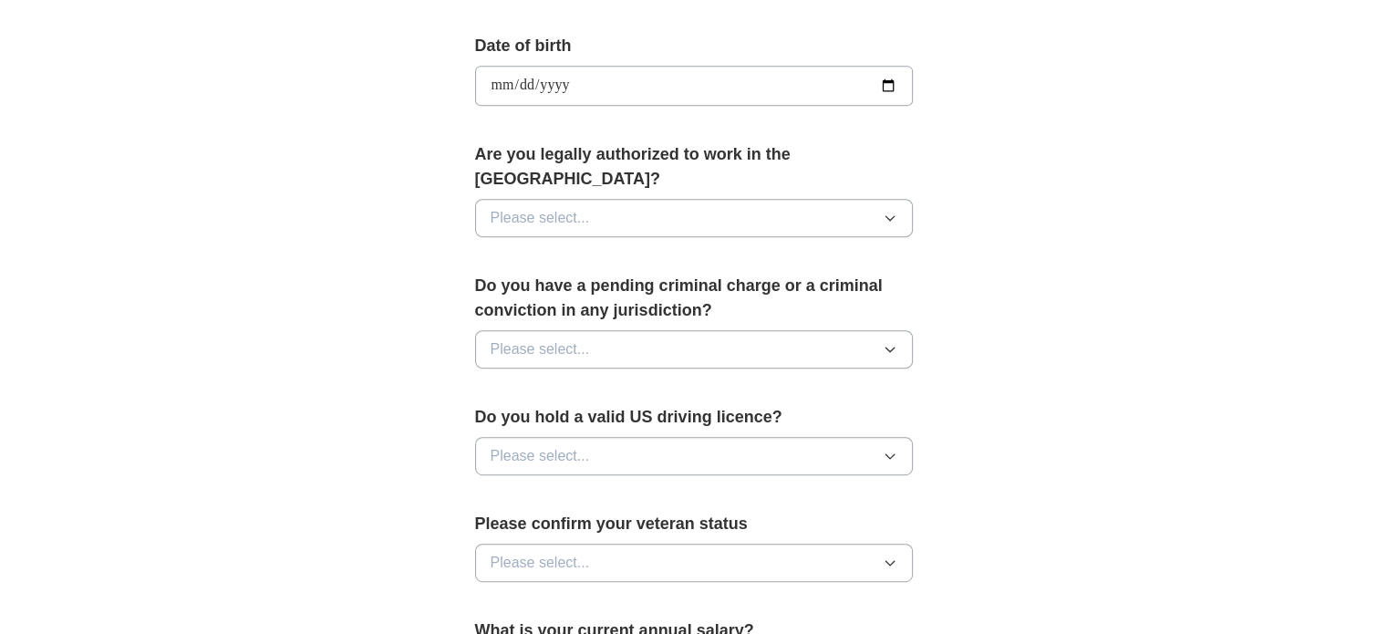
click at [553, 207] on span "Please select..." at bounding box center [540, 218] width 99 height 22
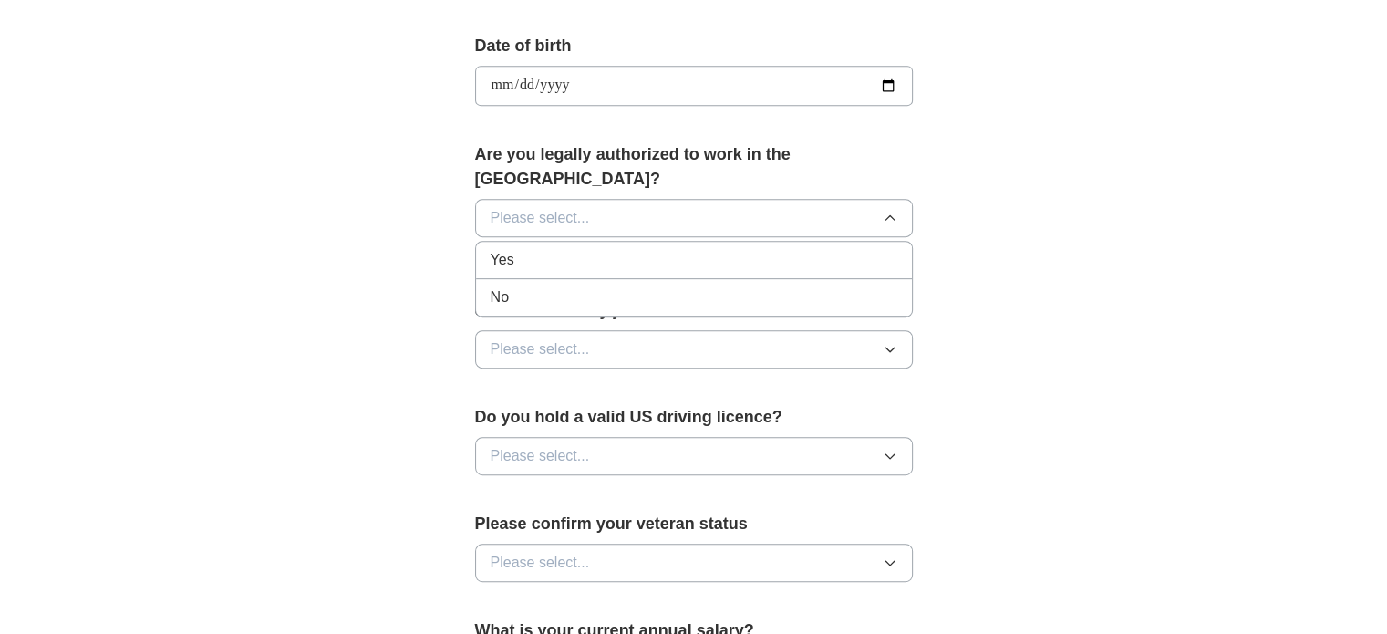
click at [533, 249] on div "Yes" at bounding box center [694, 260] width 407 height 22
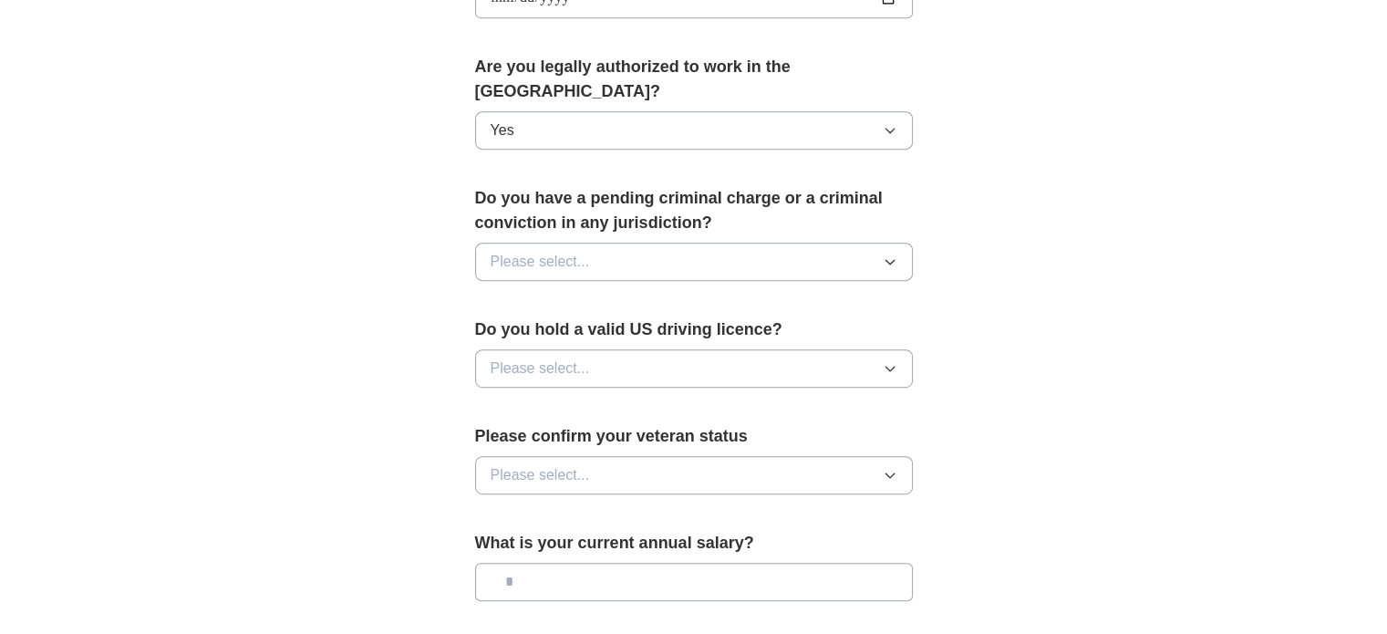
scroll to position [901, 0]
click at [642, 241] on button "Please select..." at bounding box center [694, 260] width 438 height 38
click at [548, 328] on div "No" at bounding box center [694, 339] width 407 height 22
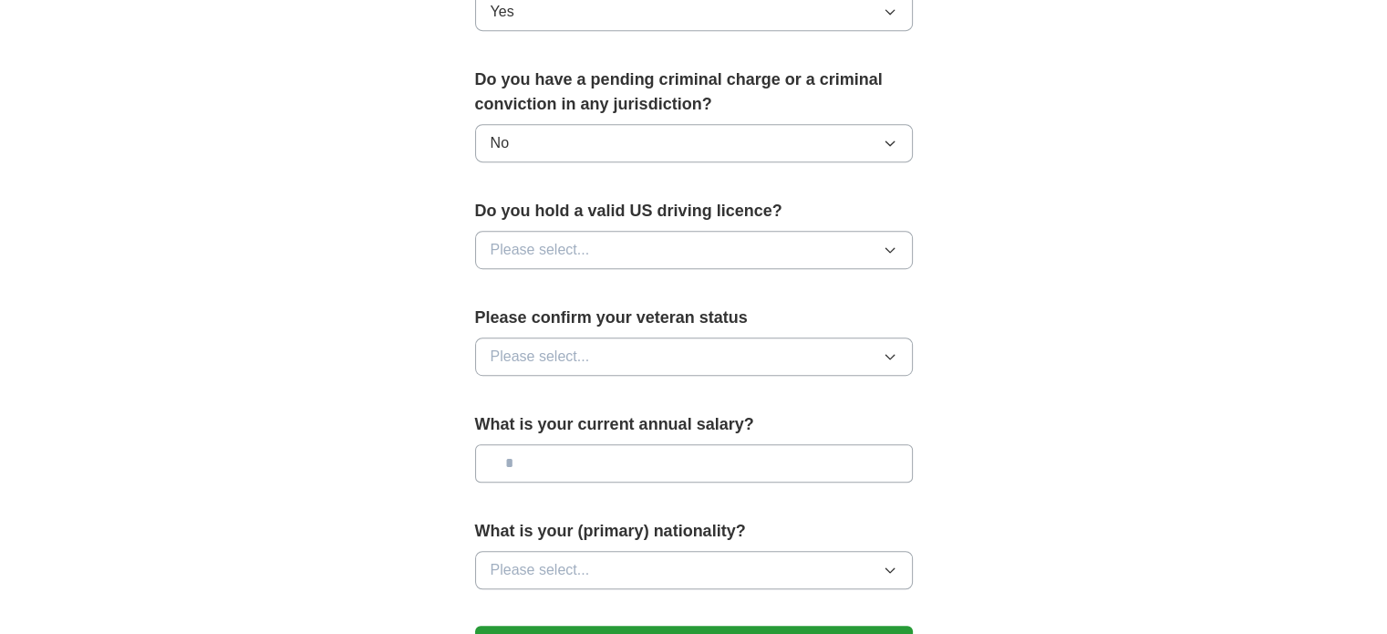
scroll to position [1021, 0]
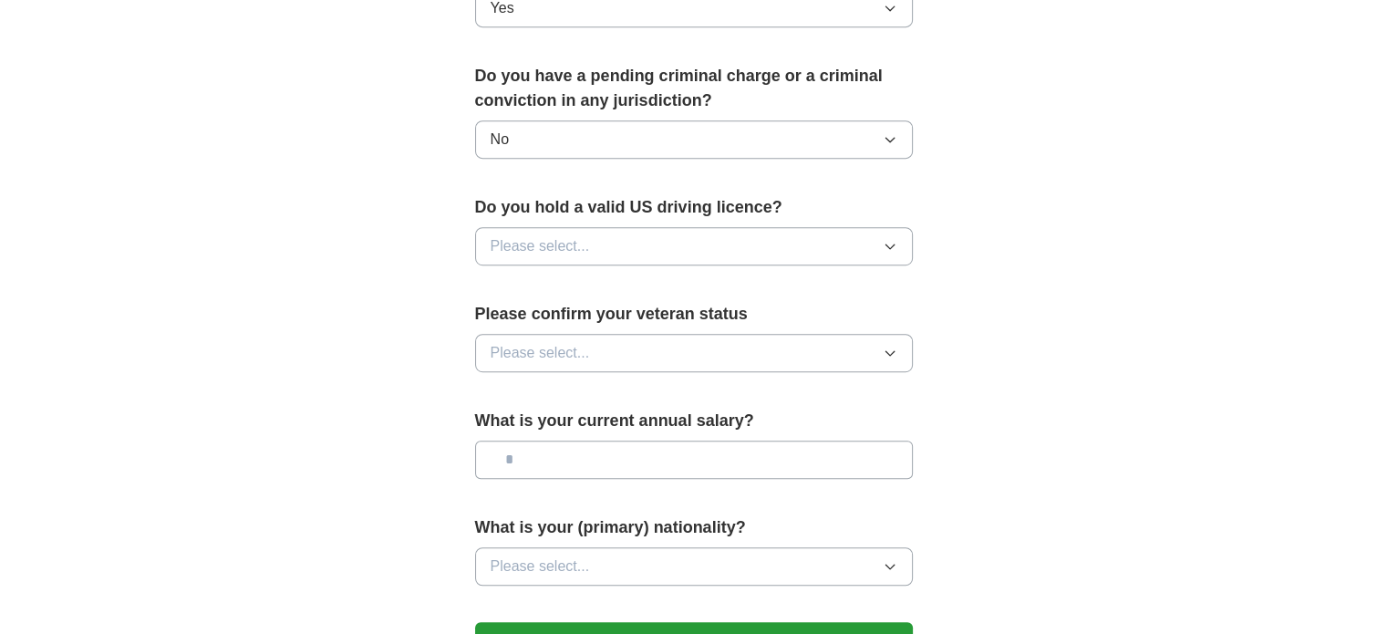
click at [603, 227] on button "Please select..." at bounding box center [694, 246] width 438 height 38
click at [534, 277] on div "Yes" at bounding box center [694, 288] width 407 height 22
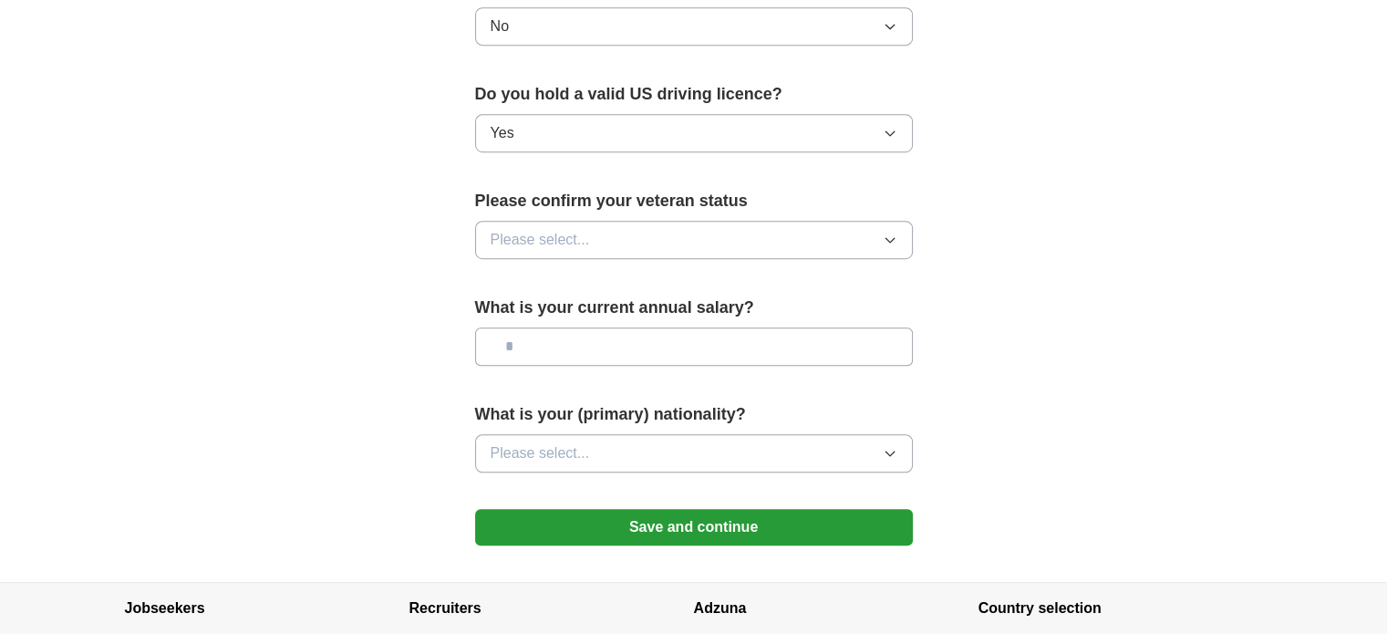
click at [586, 221] on button "Please select..." at bounding box center [694, 240] width 438 height 38
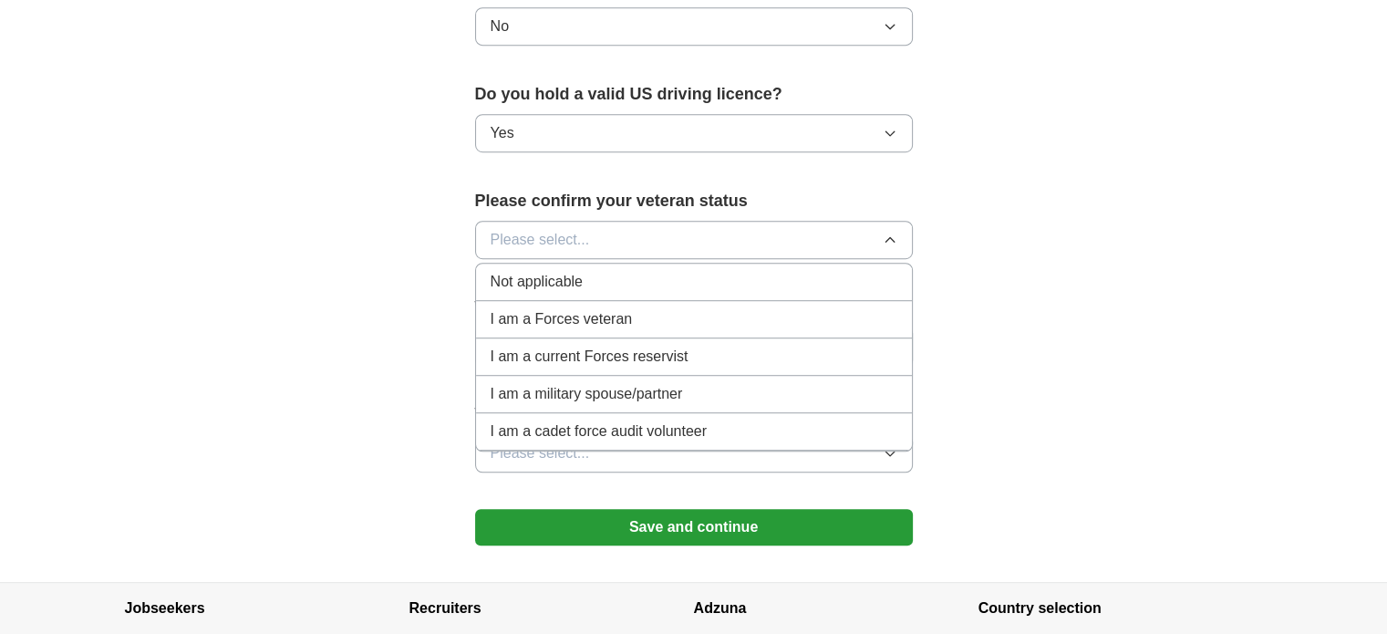
click at [569, 271] on span "Not applicable" at bounding box center [537, 282] width 92 height 22
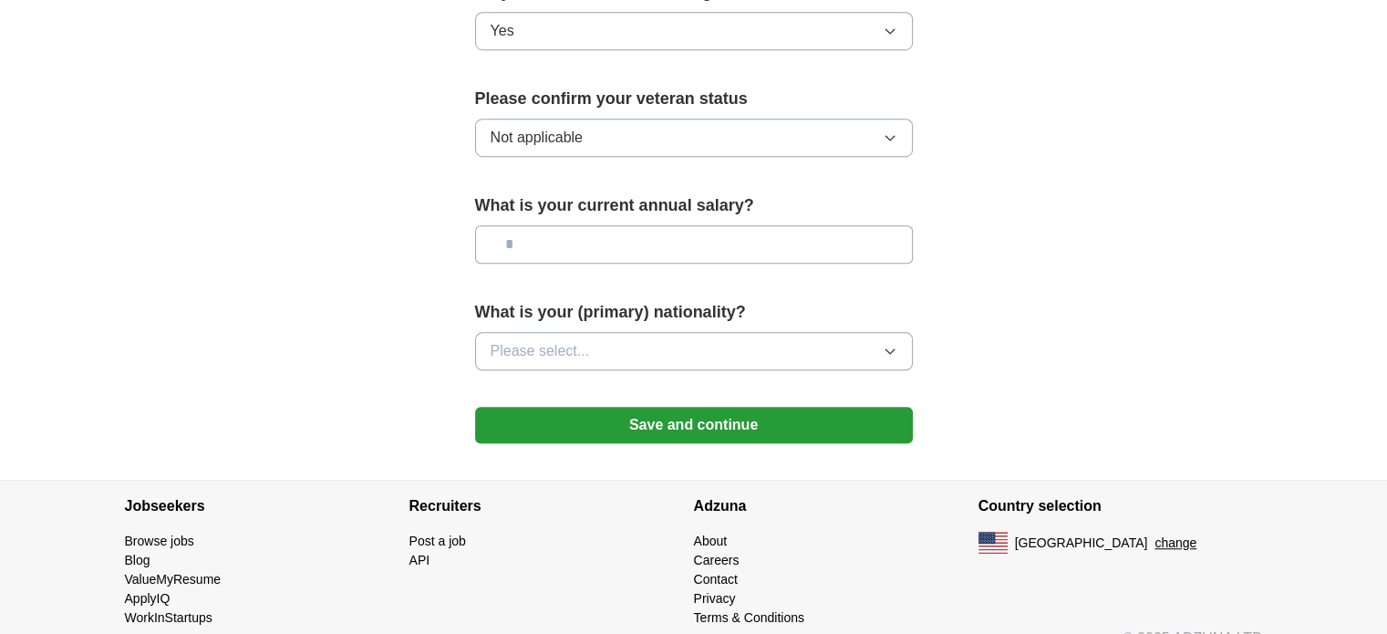
click at [562, 225] on input "text" at bounding box center [694, 244] width 438 height 38
type input "*******"
click at [598, 332] on button "Please select..." at bounding box center [694, 351] width 438 height 38
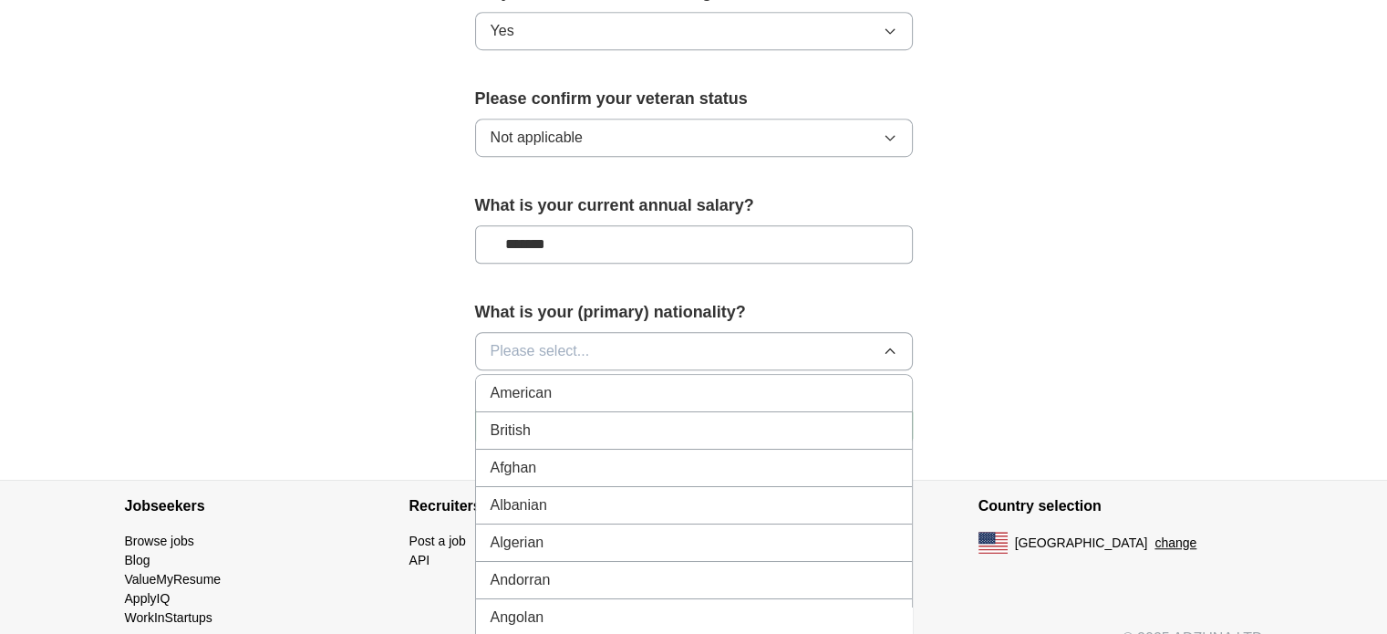
click at [564, 332] on button "Please select..." at bounding box center [694, 351] width 438 height 38
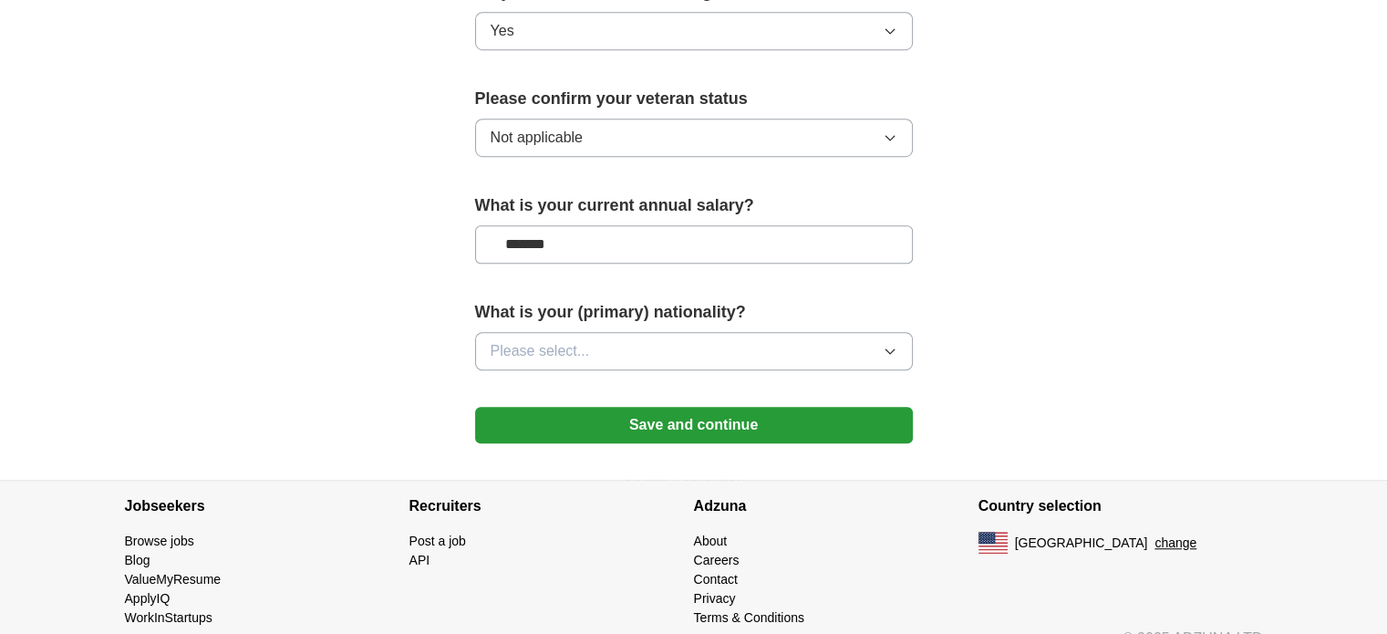
click at [587, 340] on span "Please select..." at bounding box center [540, 351] width 99 height 22
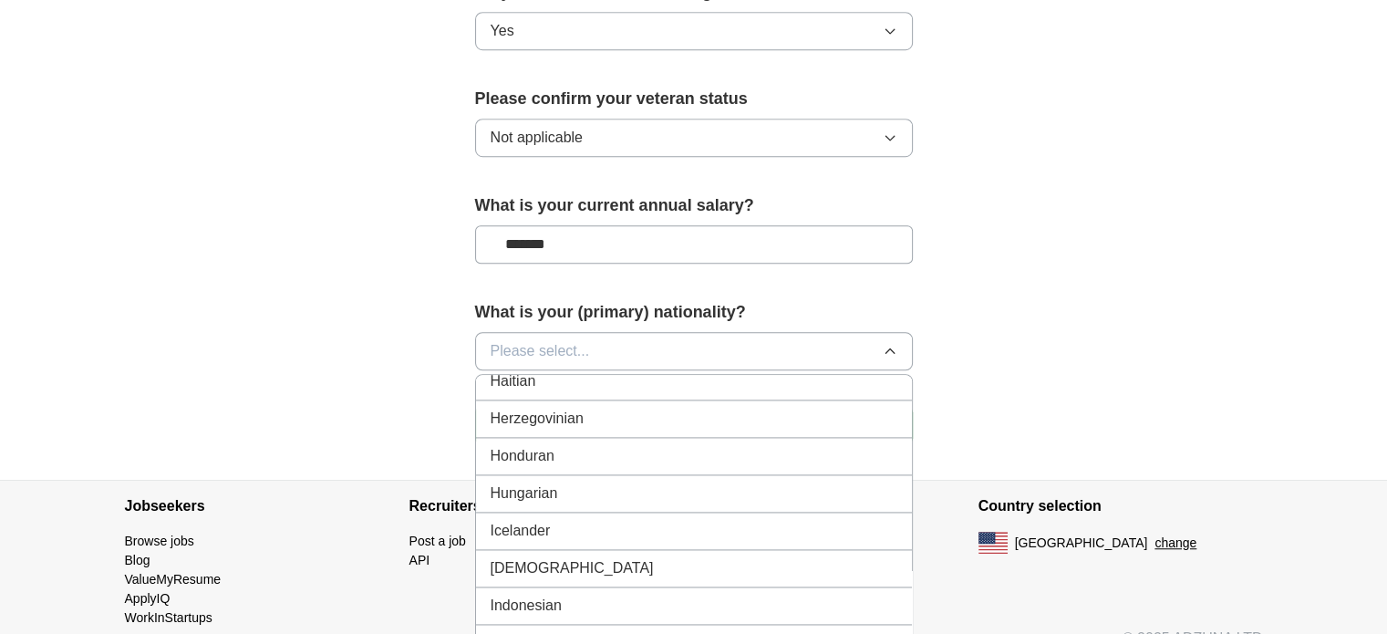
scroll to position [2929, 0]
click at [560, 519] on div "Iranian" at bounding box center [694, 530] width 407 height 22
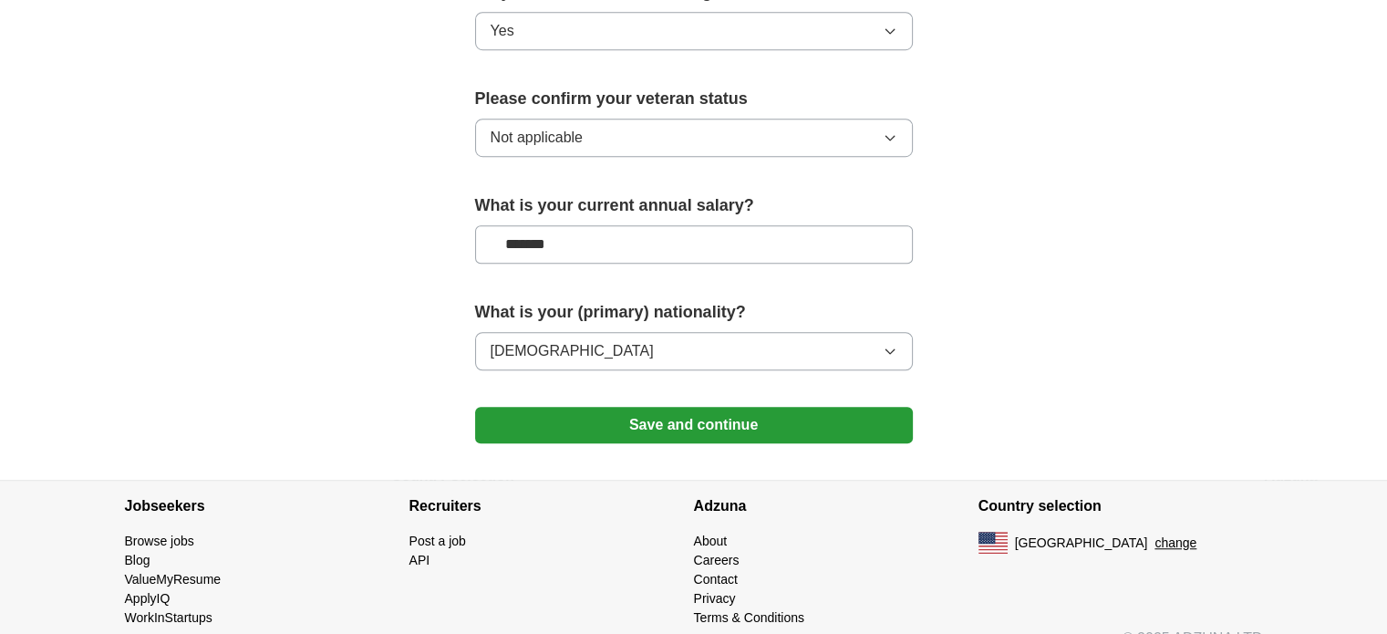
click at [700, 407] on button "Save and continue" at bounding box center [694, 425] width 438 height 36
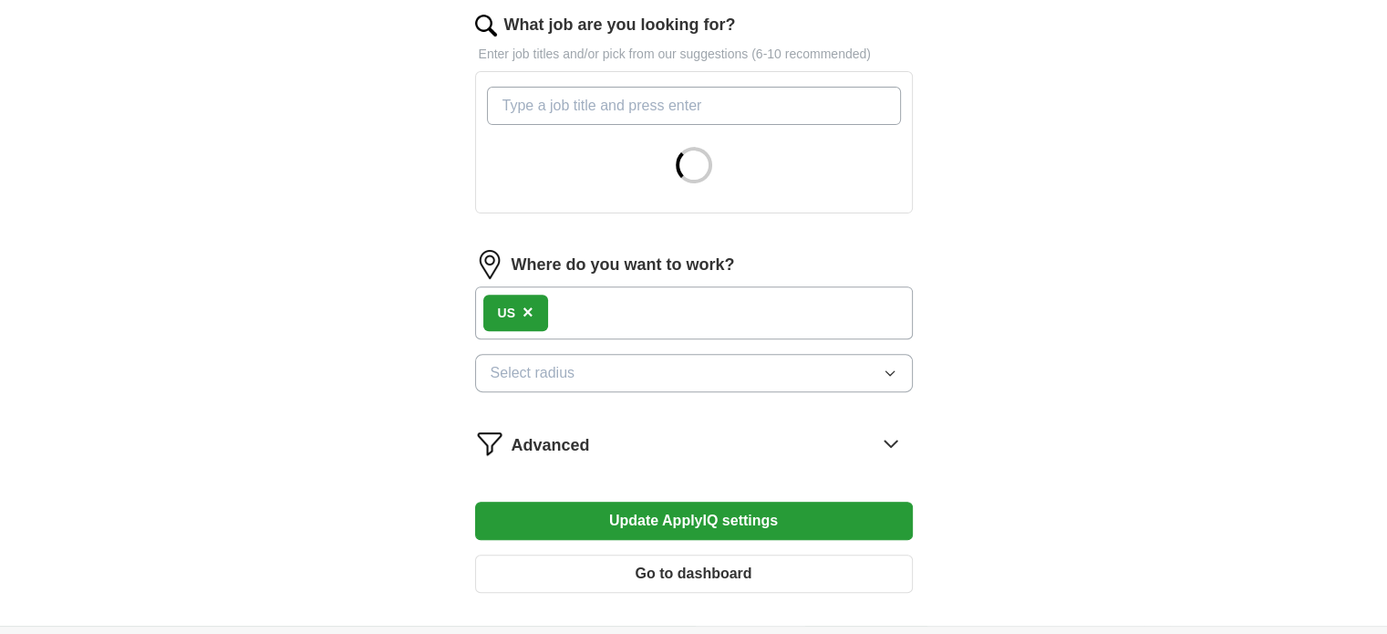
scroll to position [601, 0]
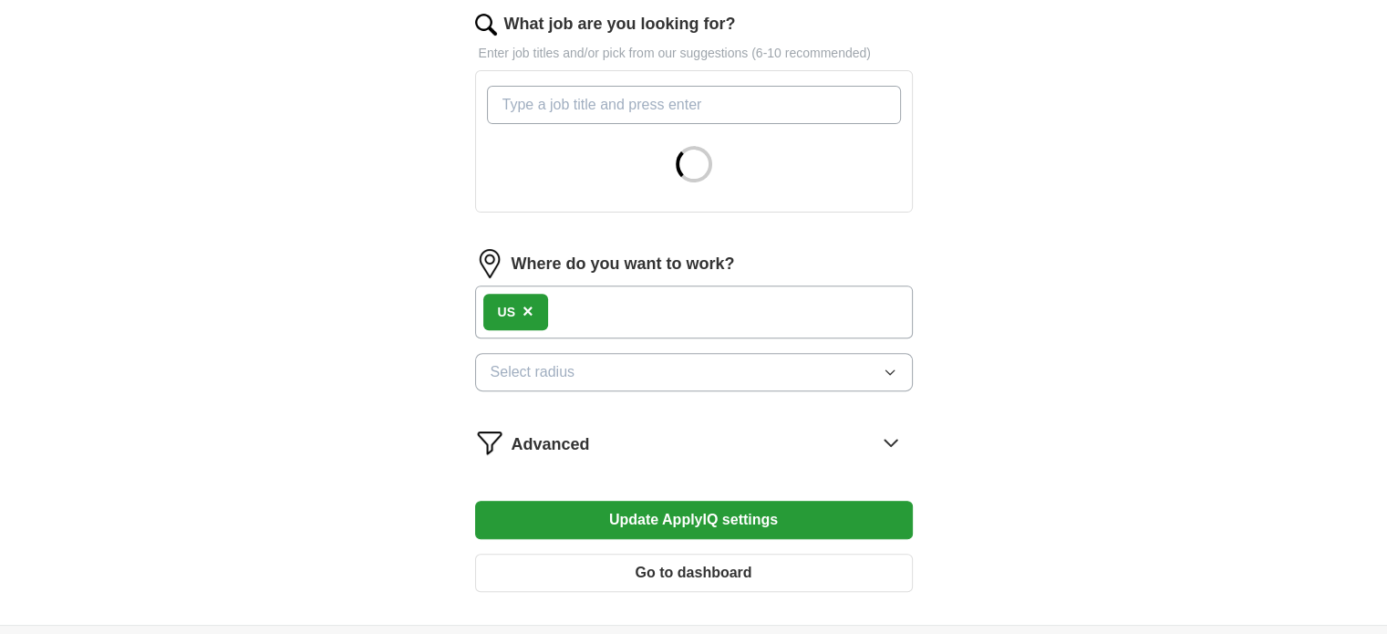
click at [526, 305] on form "**********" at bounding box center [694, 127] width 438 height 958
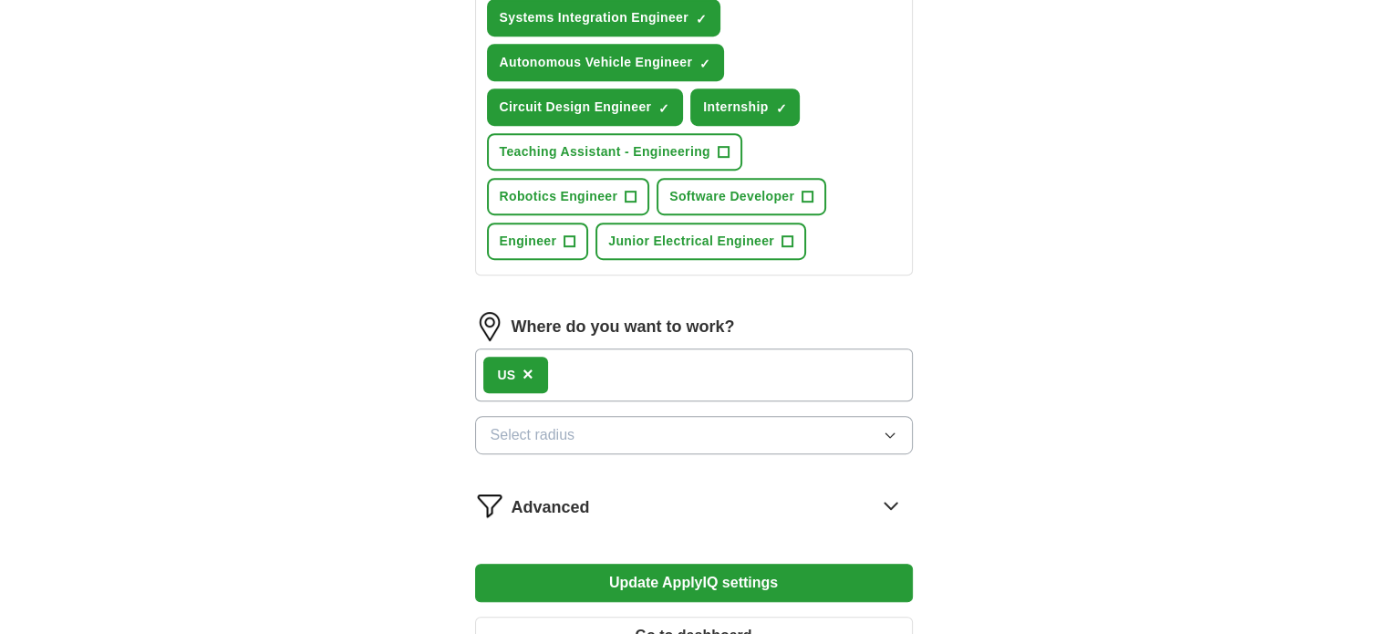
scroll to position [912, 0]
click at [525, 364] on span "×" at bounding box center [528, 374] width 11 height 20
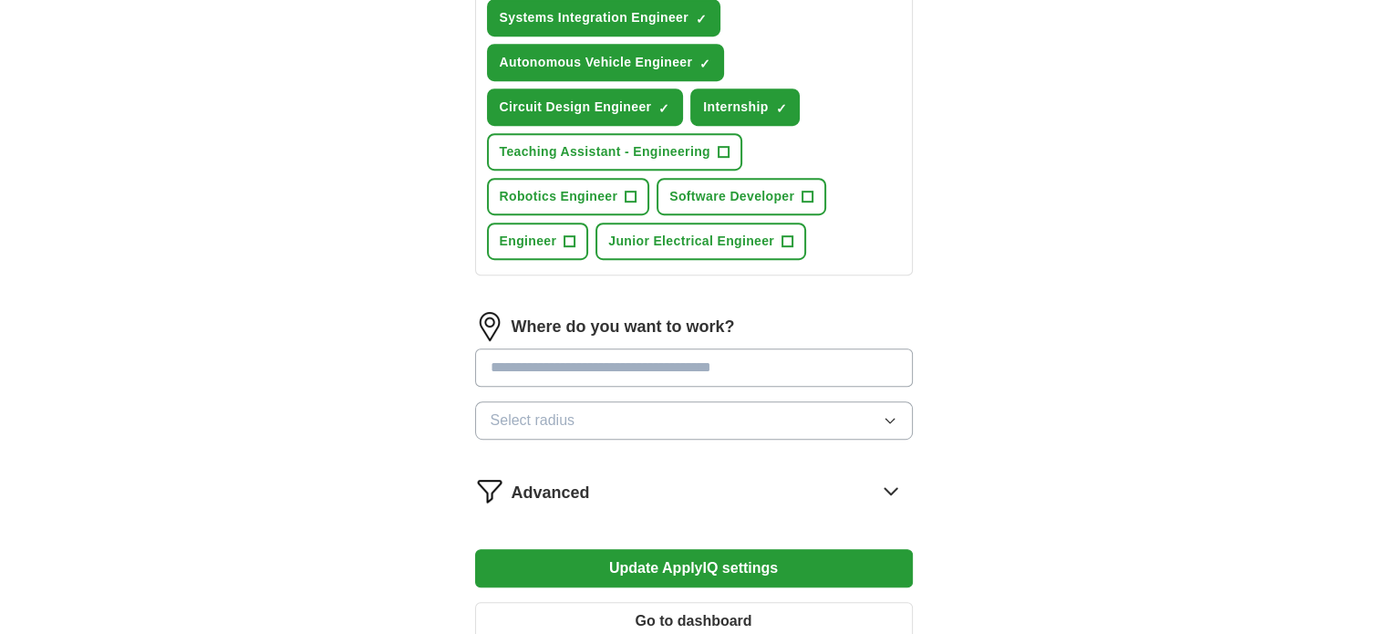
click at [534, 363] on input at bounding box center [694, 367] width 438 height 38
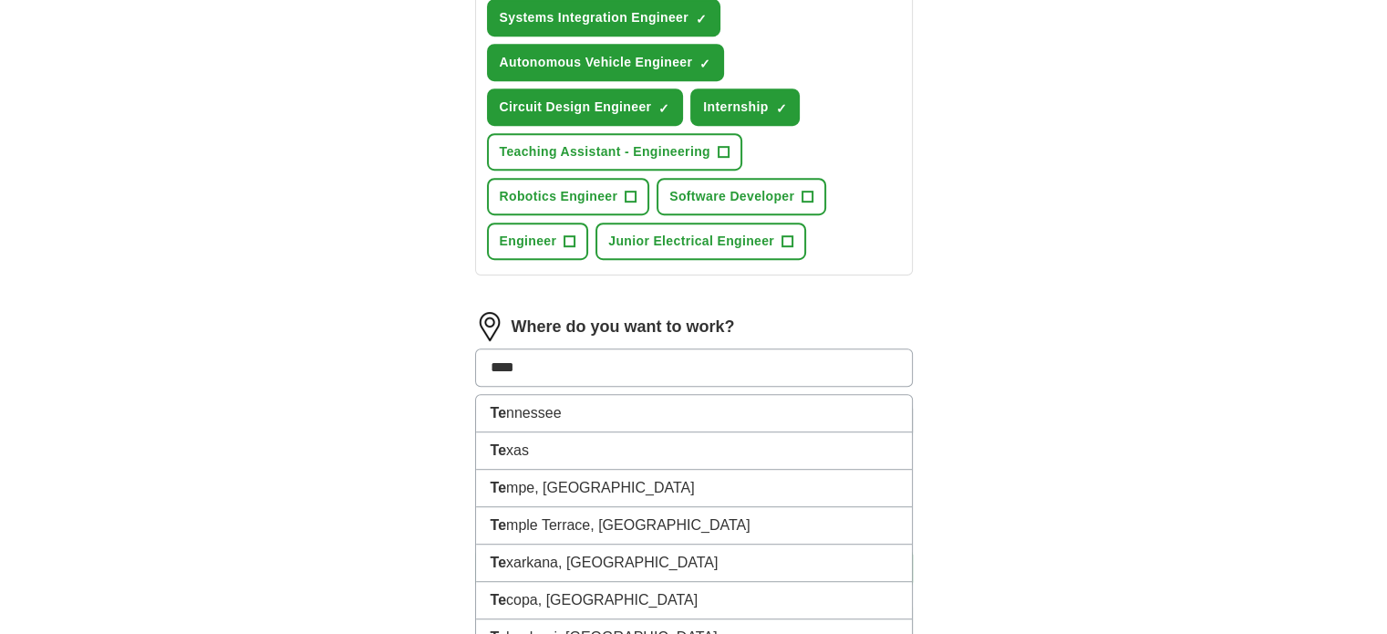
type input "*****"
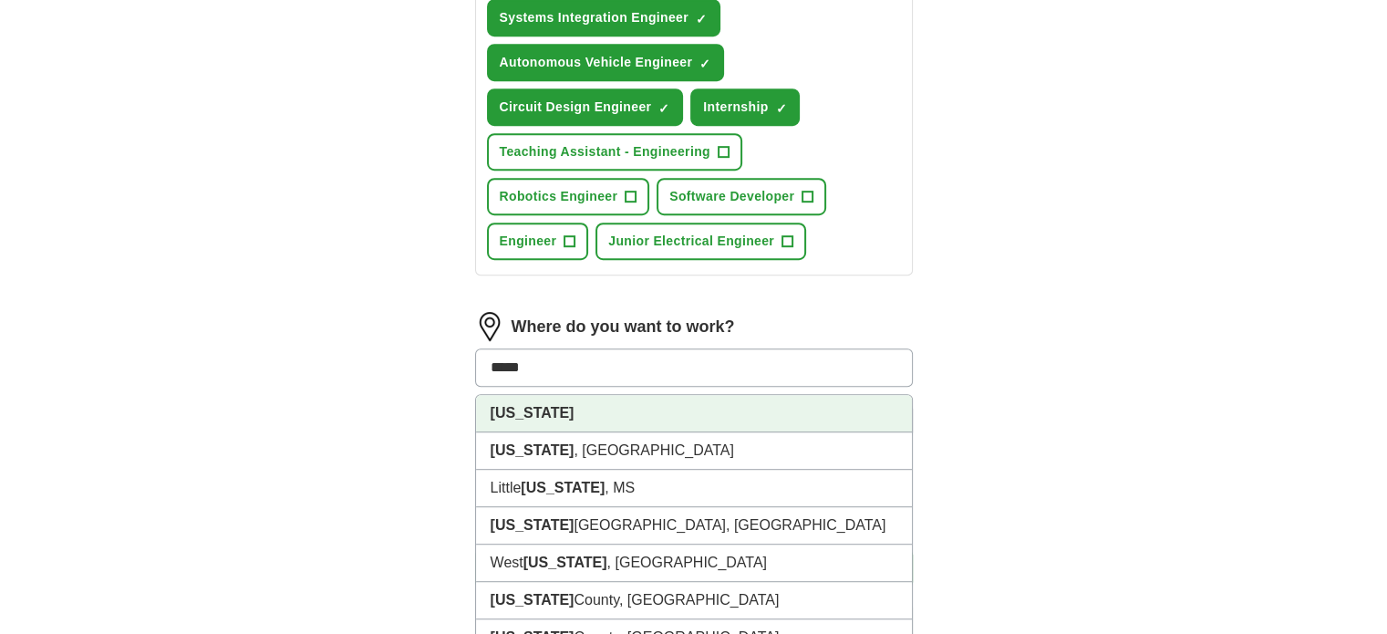
click at [510, 405] on strong "[US_STATE]" at bounding box center [533, 413] width 84 height 16
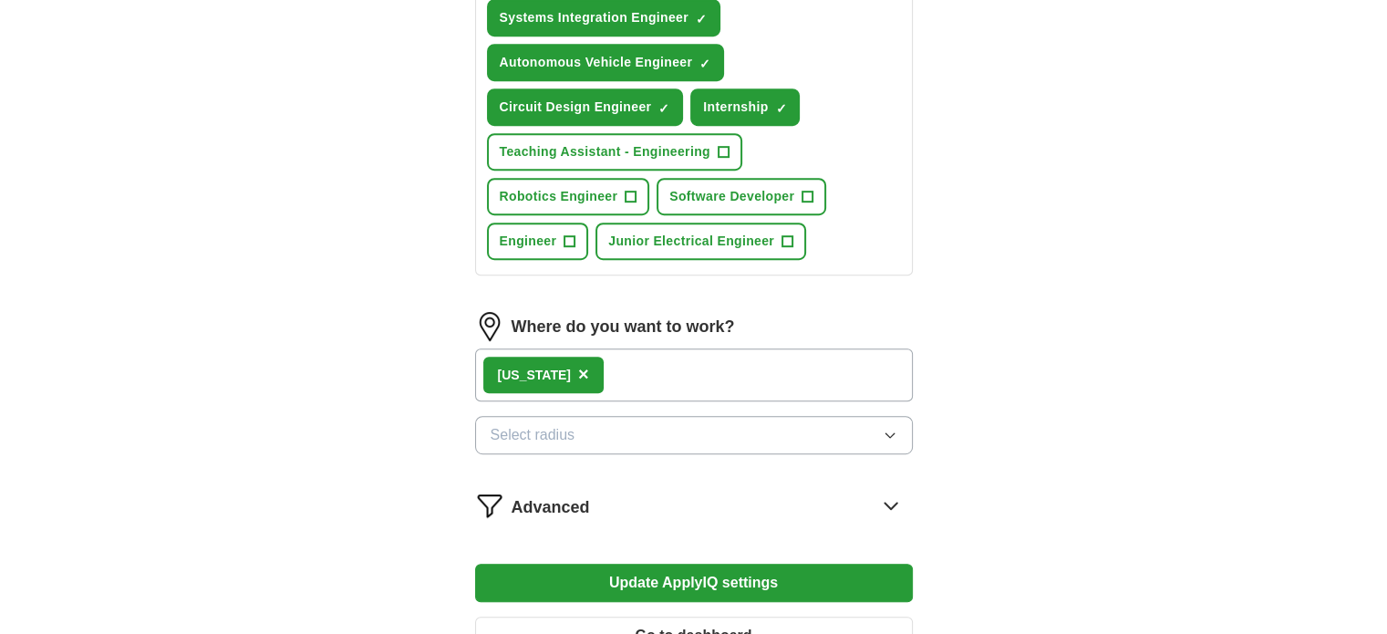
click at [594, 378] on div "[US_STATE] ×" at bounding box center [694, 374] width 438 height 53
click at [600, 416] on button "Select radius" at bounding box center [694, 435] width 438 height 38
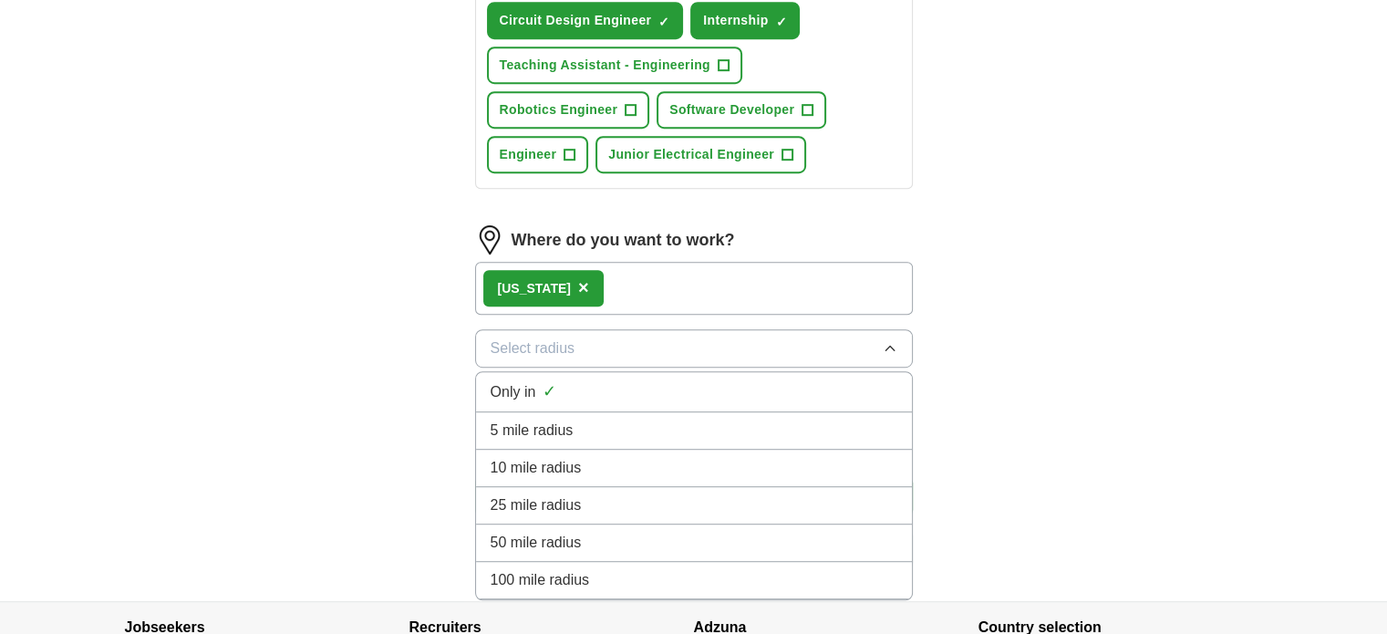
scroll to position [1030, 0]
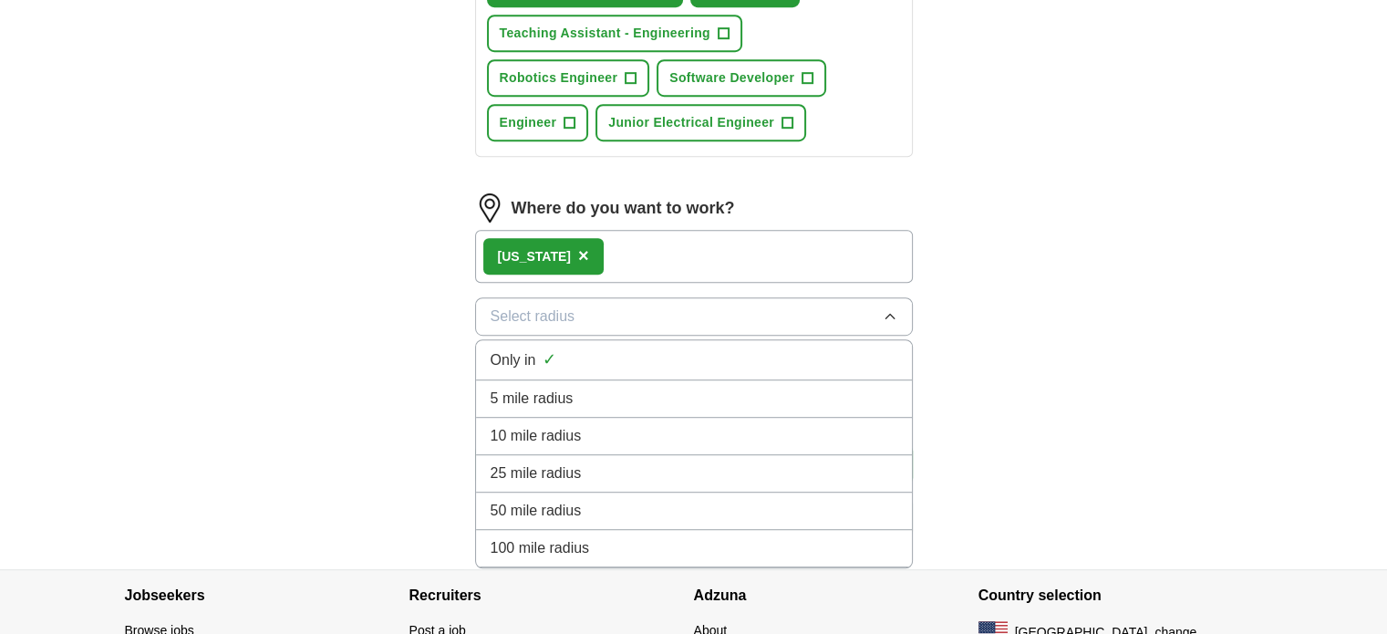
click at [546, 544] on span "100 mile radius" at bounding box center [540, 548] width 99 height 22
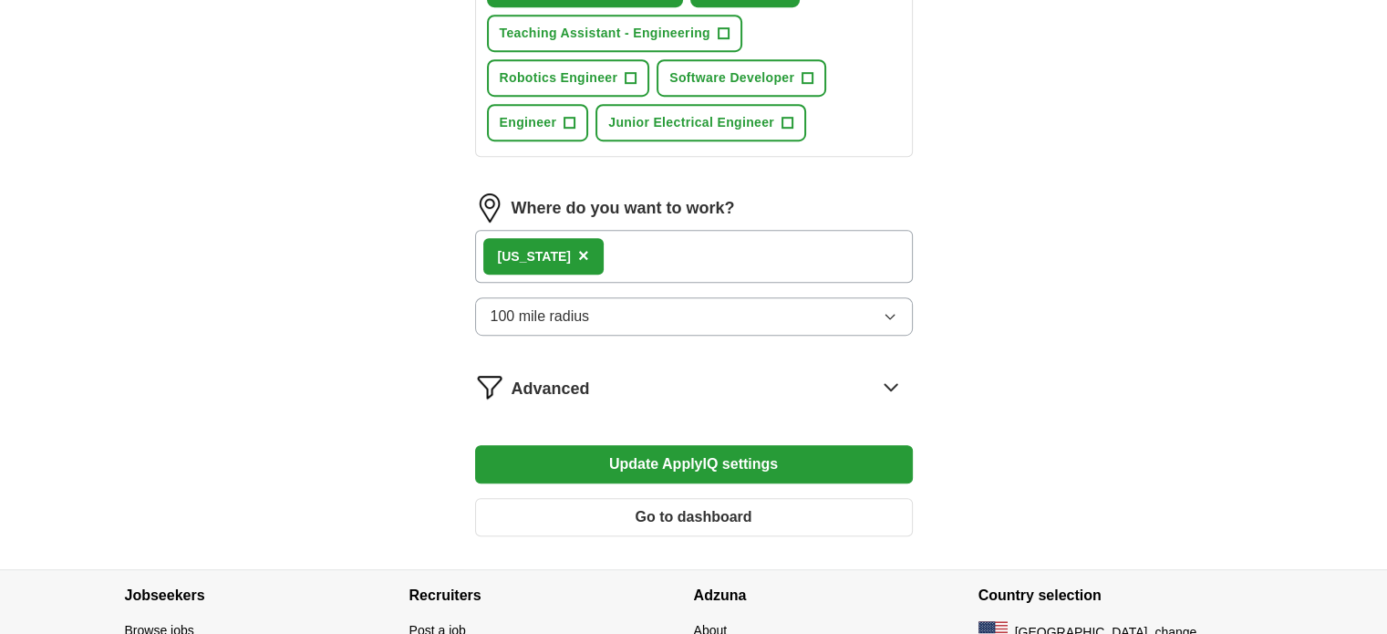
click at [709, 454] on button "Update ApplyIQ settings" at bounding box center [694, 464] width 438 height 38
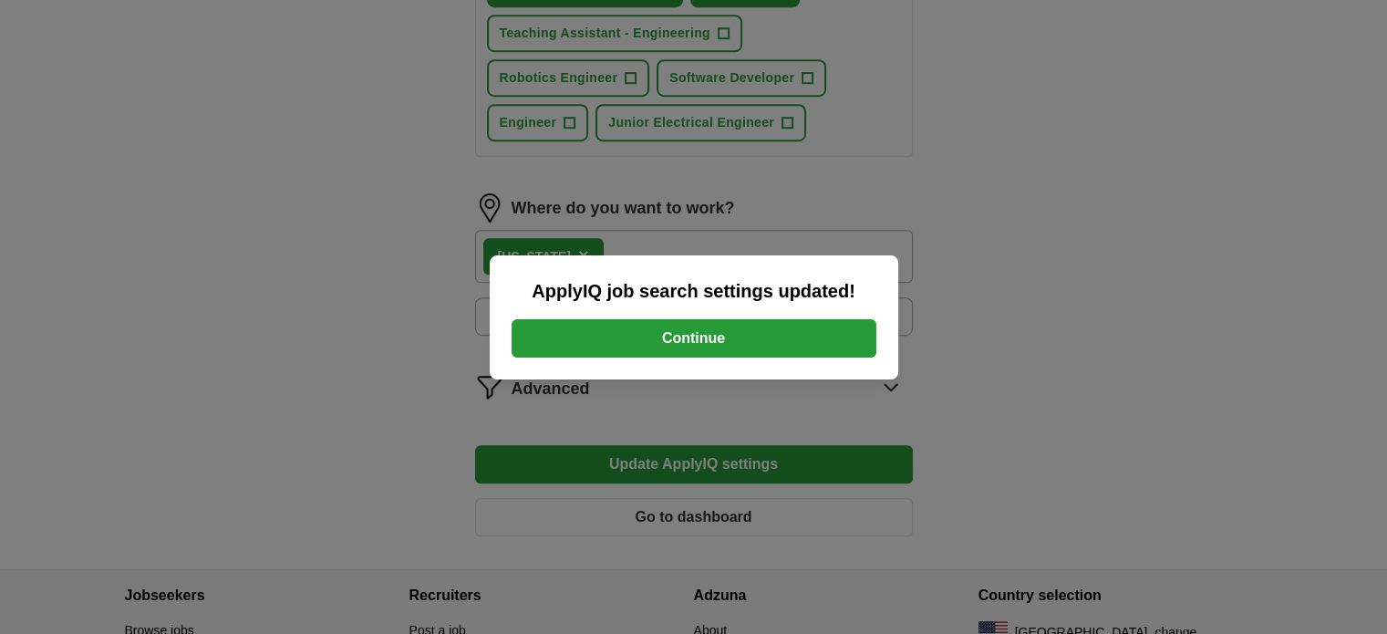
click at [678, 336] on button "Continue" at bounding box center [694, 338] width 365 height 38
